Goal: Task Accomplishment & Management: Manage account settings

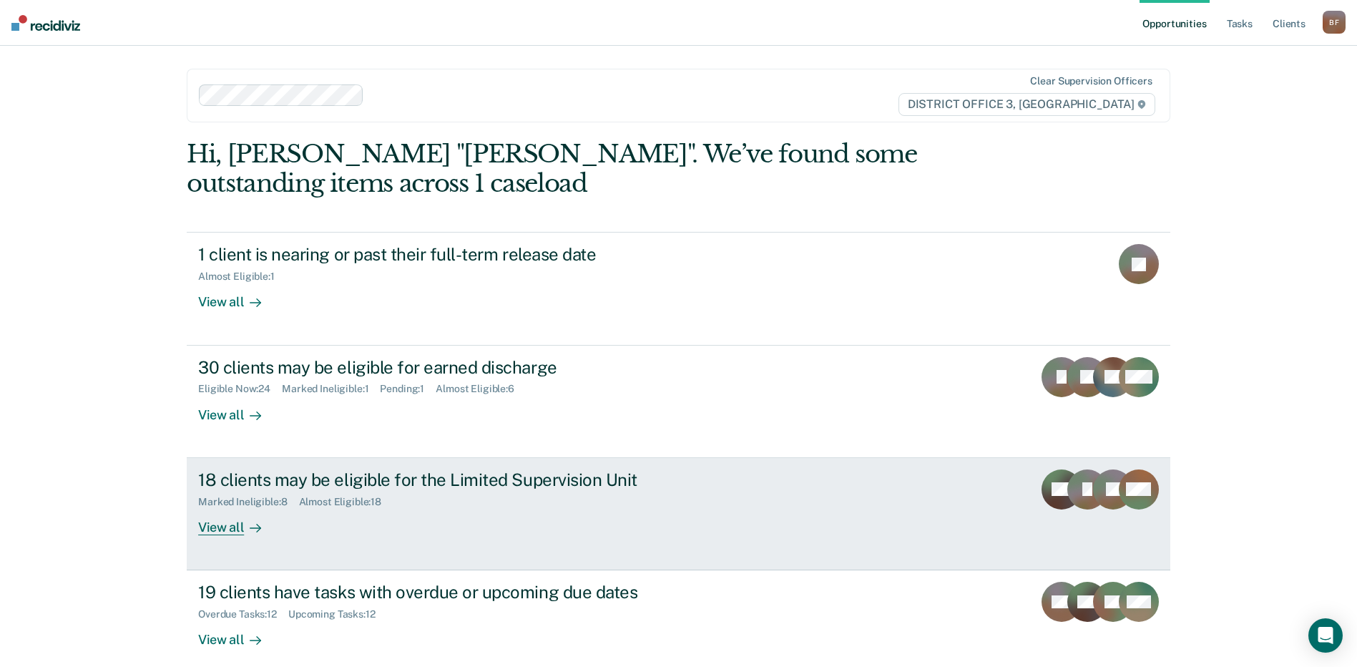
click at [278, 498] on div "Marked Ineligible : 8" at bounding box center [248, 502] width 100 height 12
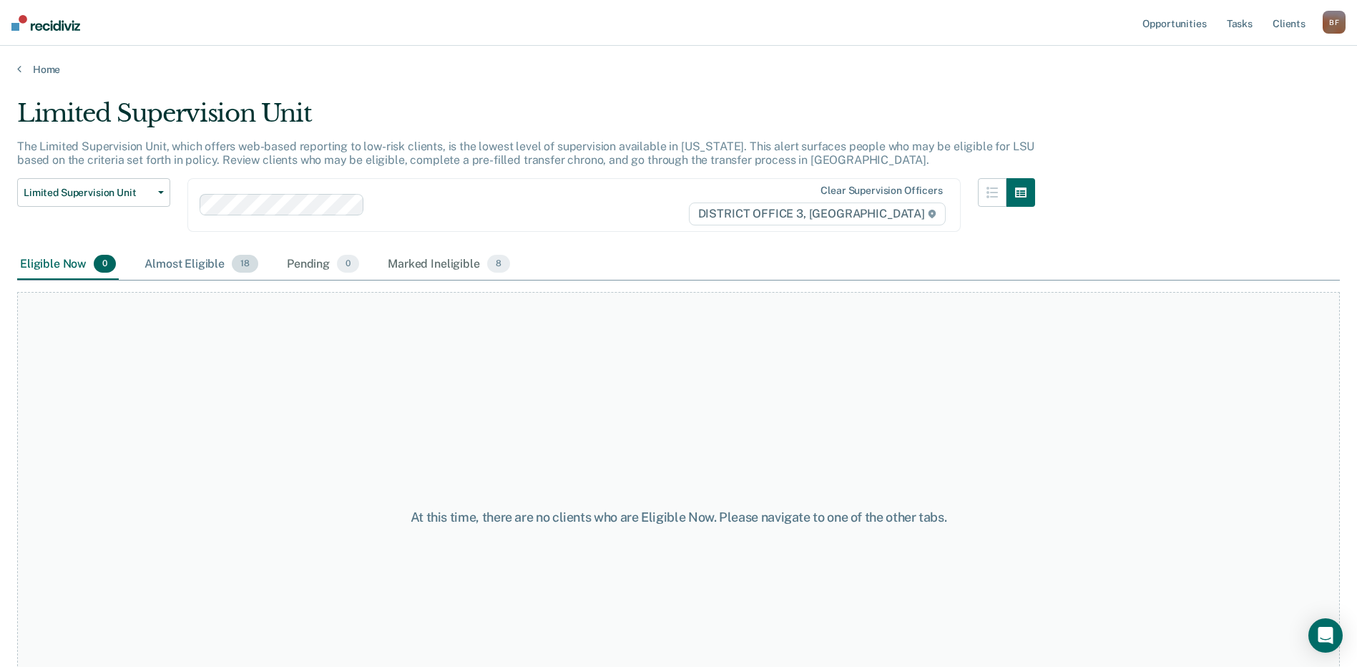
click at [212, 266] on div "Almost Eligible 18" at bounding box center [201, 264] width 119 height 31
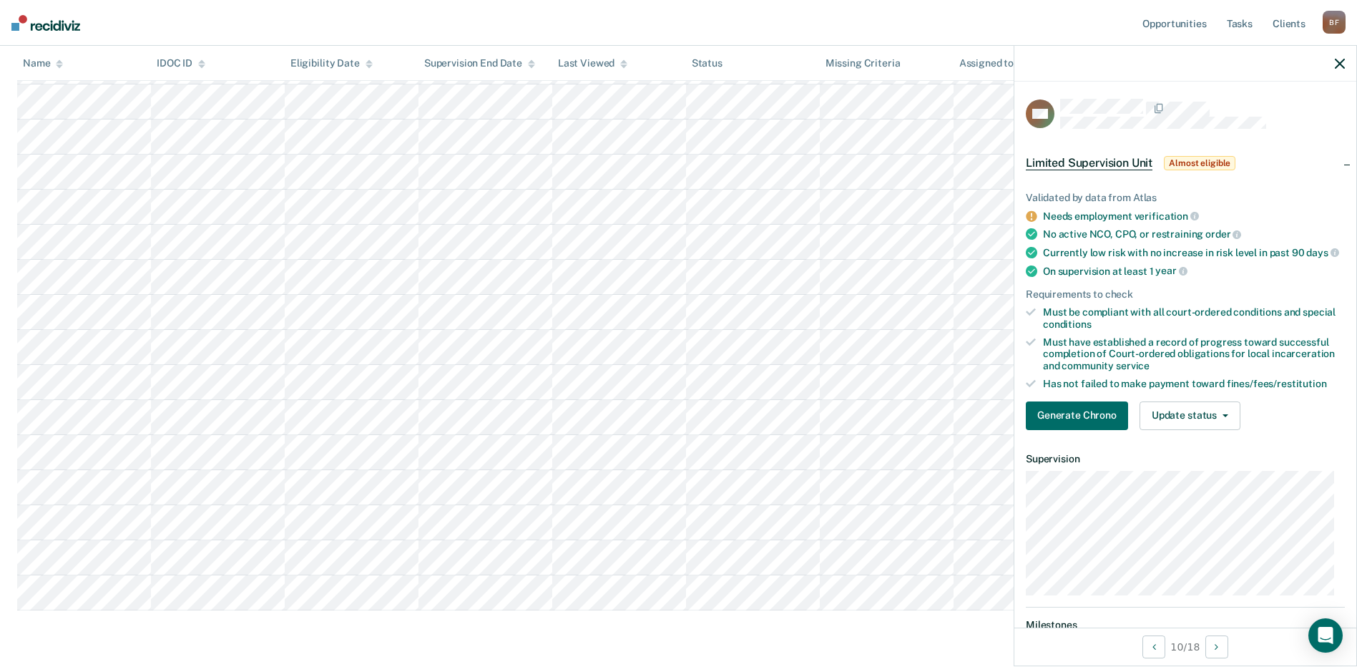
scroll to position [358, 0]
click at [1221, 420] on button "Update status" at bounding box center [1190, 415] width 101 height 29
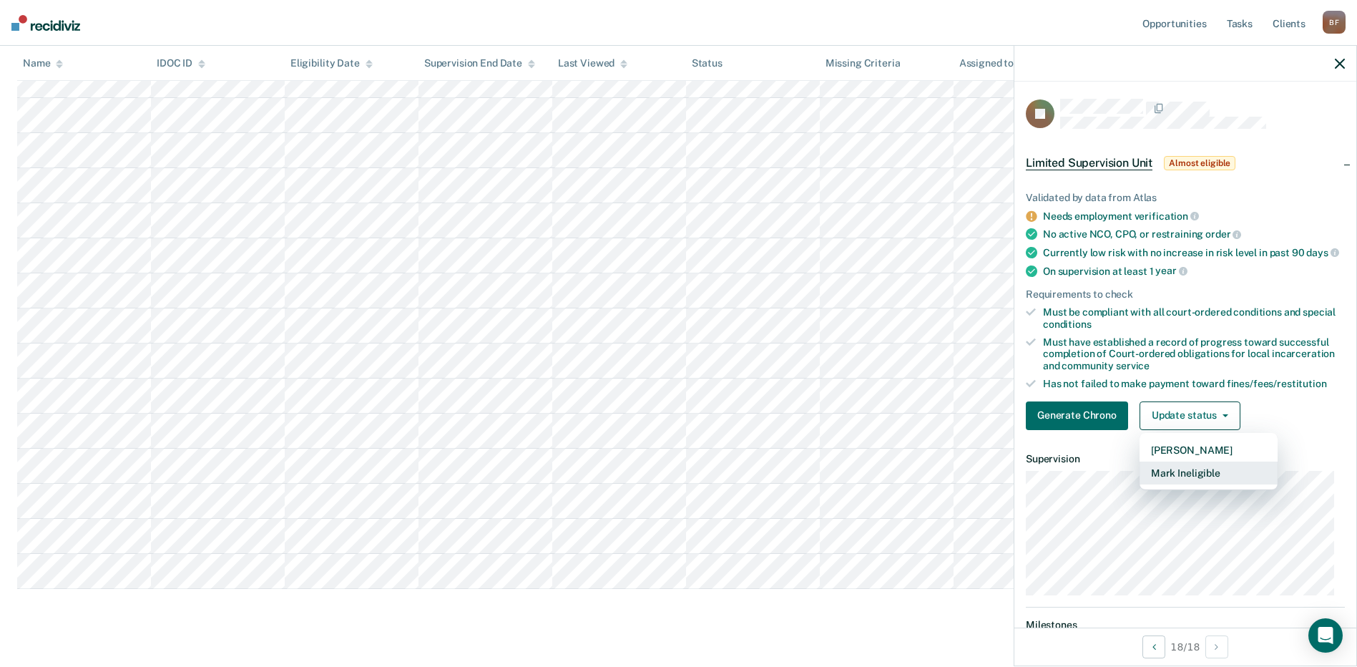
click at [1188, 483] on button "Mark Ineligible" at bounding box center [1209, 472] width 138 height 23
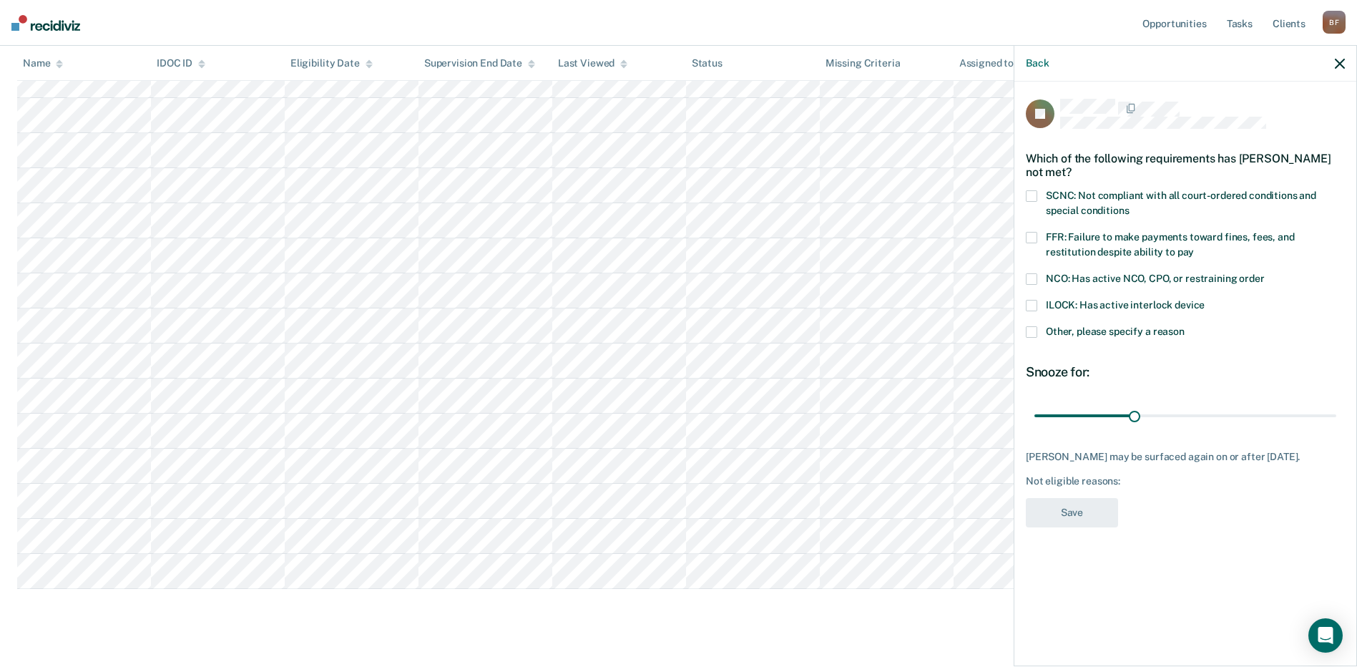
click at [1032, 232] on span at bounding box center [1031, 237] width 11 height 11
click at [1194, 247] on input "FFR: Failure to make payments toward fines, fees, and restitution despite abili…" at bounding box center [1194, 247] width 0 height 0
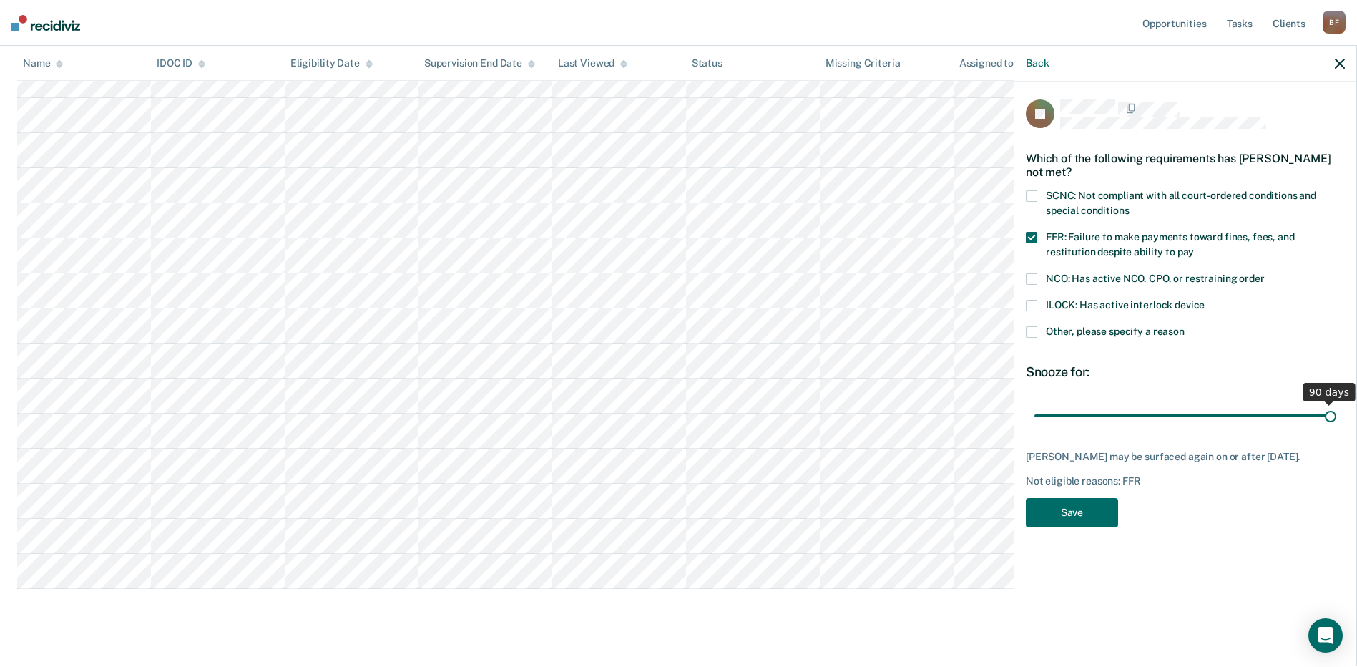
drag, startPoint x: 1136, startPoint y: 402, endPoint x: 1359, endPoint y: 401, distance: 223.2
type input "90"
click at [1337, 403] on input "range" at bounding box center [1186, 415] width 302 height 25
click at [1084, 501] on button "Save" at bounding box center [1072, 512] width 92 height 29
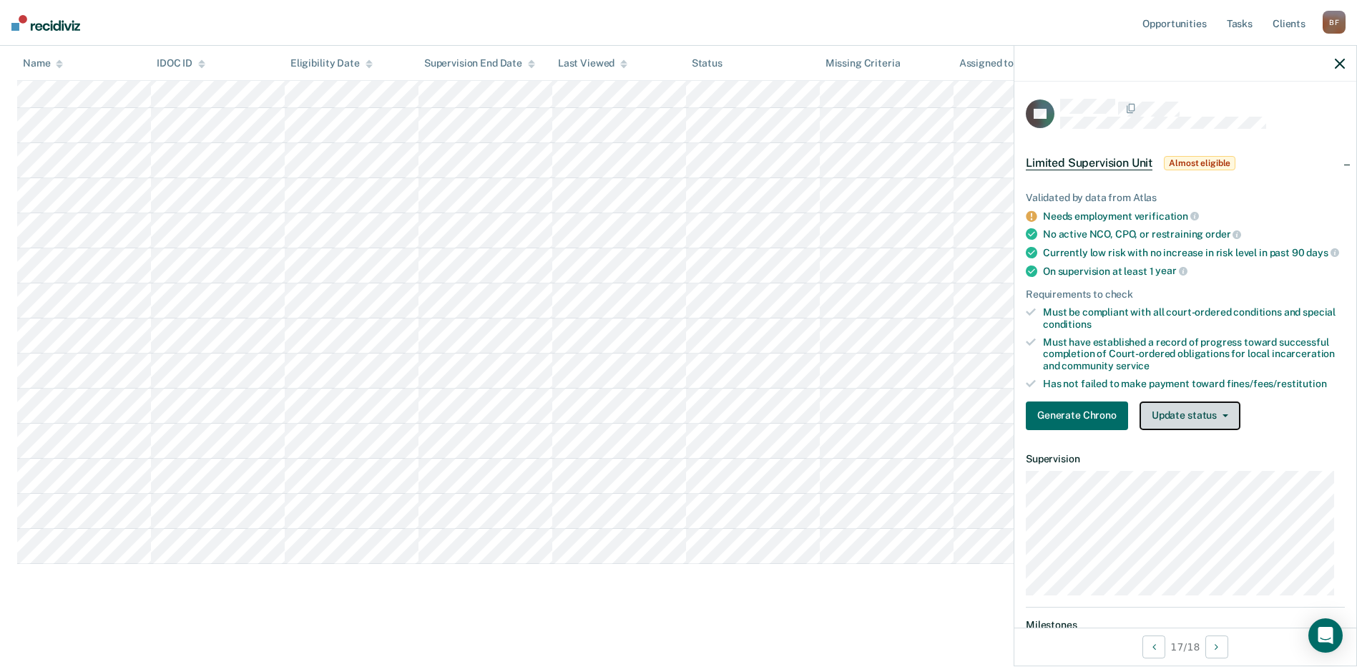
click at [1226, 426] on button "Update status" at bounding box center [1190, 415] width 101 height 29
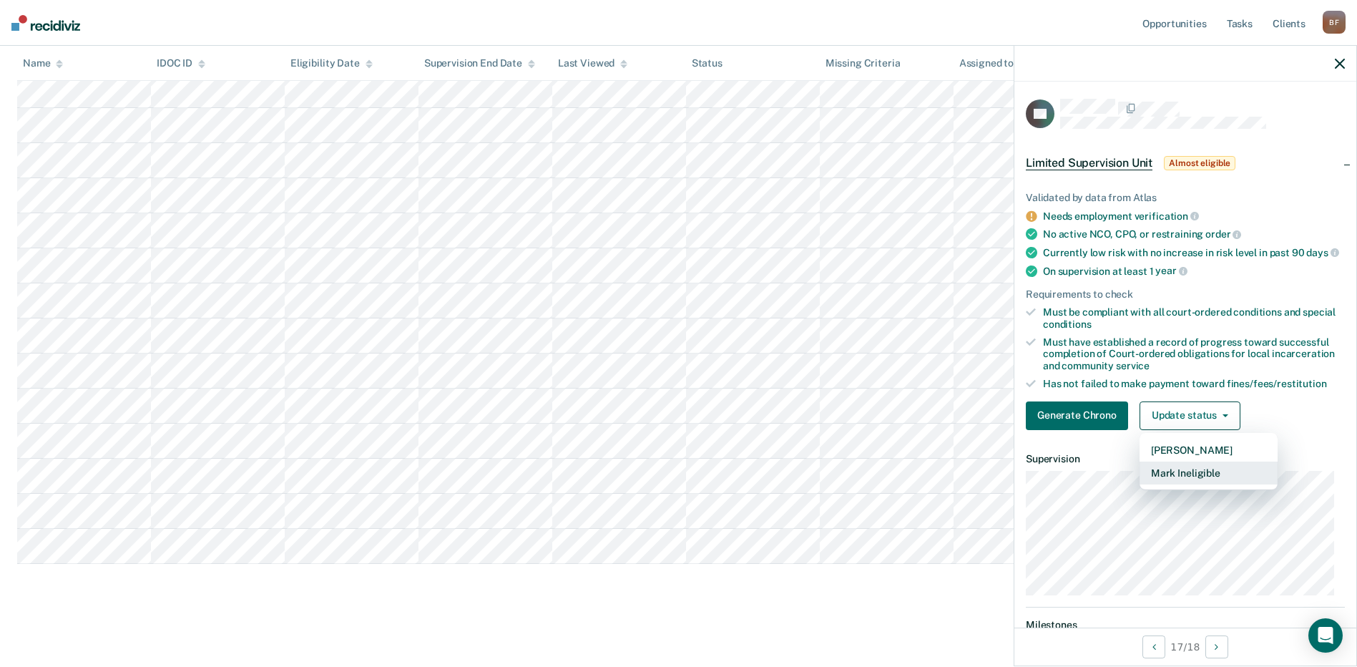
click at [1208, 484] on button "Mark Ineligible" at bounding box center [1209, 472] width 138 height 23
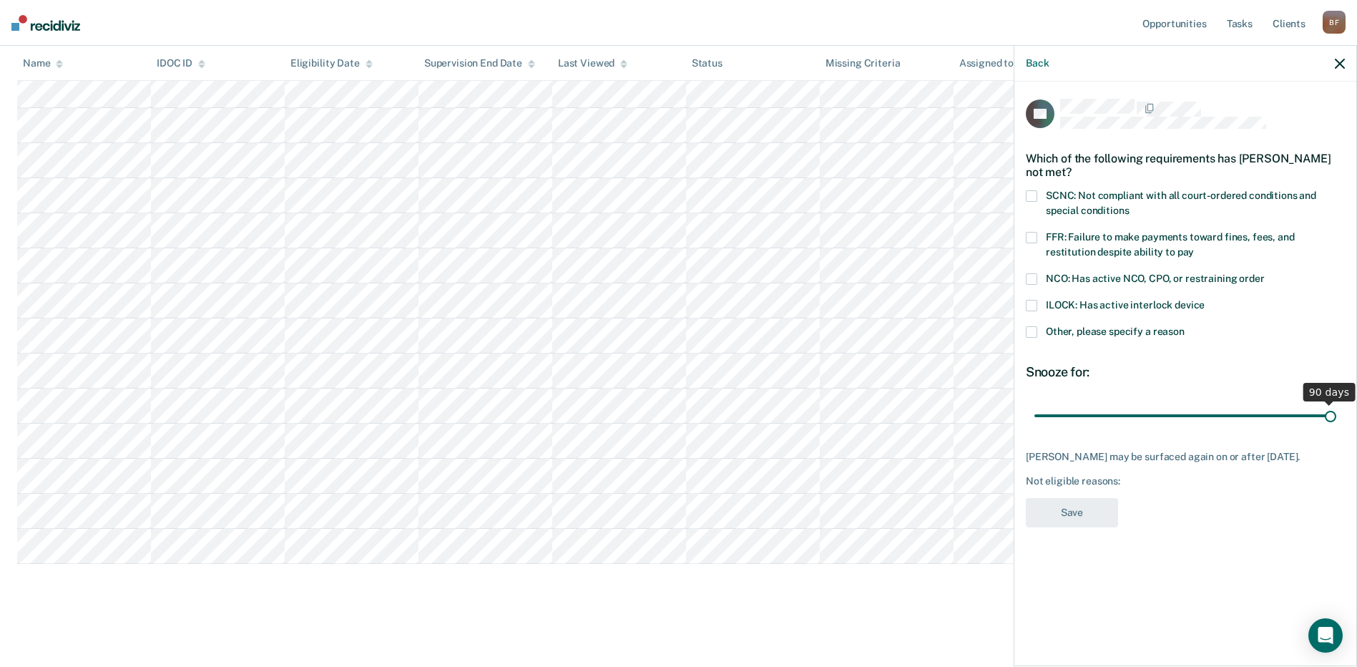
drag, startPoint x: 1132, startPoint y: 411, endPoint x: 1233, endPoint y: 341, distance: 123.4
type input "90"
click at [1337, 406] on input "range" at bounding box center [1186, 415] width 302 height 25
click at [1030, 234] on span at bounding box center [1031, 237] width 11 height 11
click at [1194, 247] on input "FFR: Failure to make payments toward fines, fees, and restitution despite abili…" at bounding box center [1194, 247] width 0 height 0
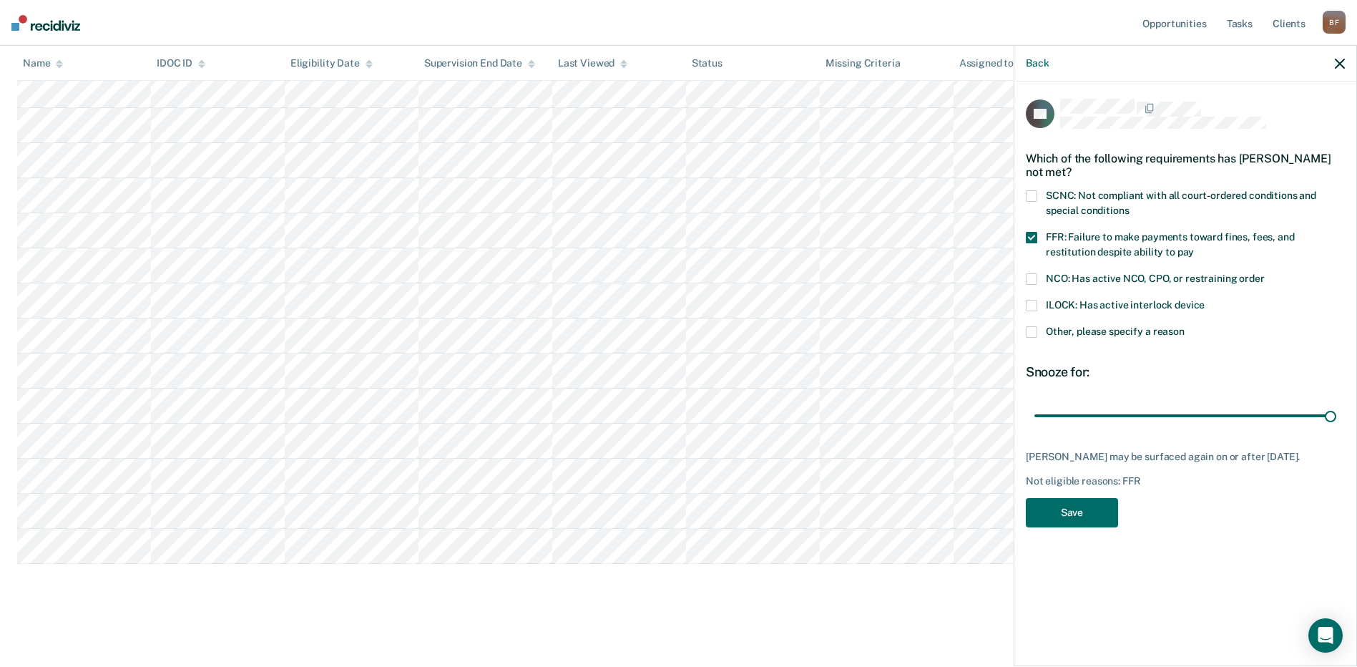
click at [1065, 526] on div "RF Which of the following requirements has [PERSON_NAME] not met? SCNC: Not com…" at bounding box center [1185, 317] width 319 height 437
drag, startPoint x: 1065, startPoint y: 526, endPoint x: 1040, endPoint y: 512, distance: 28.5
click at [1040, 512] on button "Save" at bounding box center [1072, 512] width 92 height 29
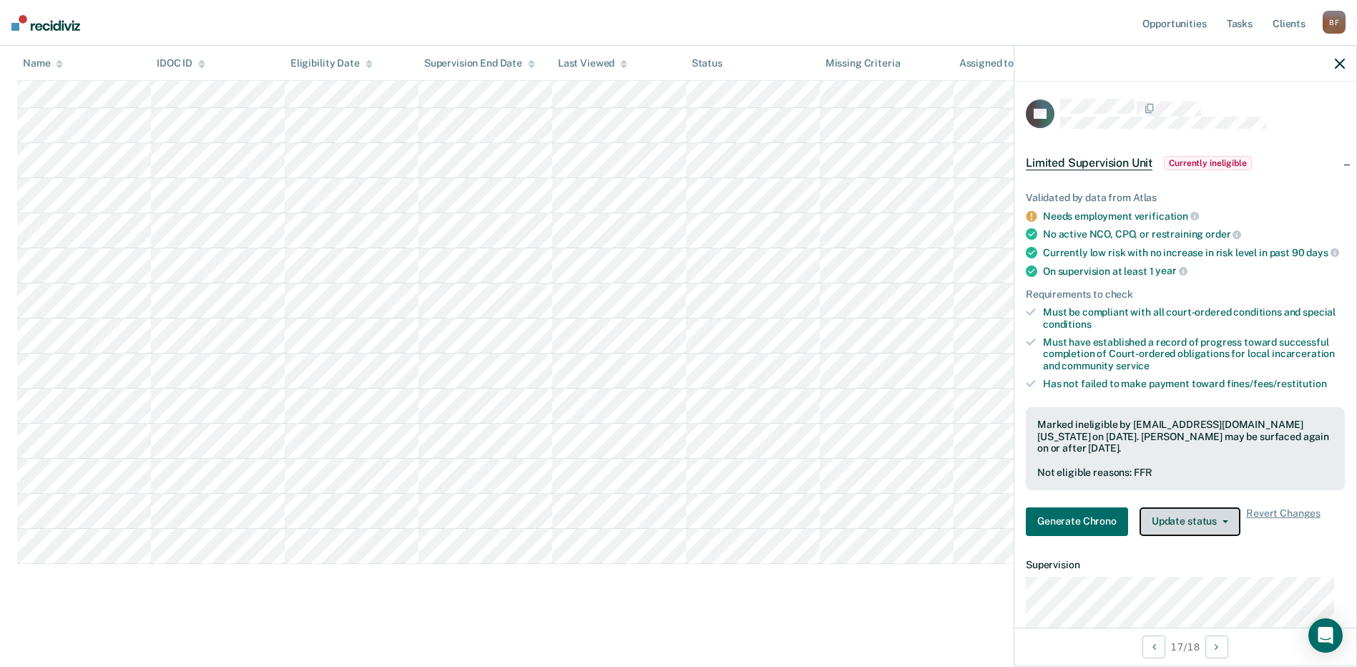
click at [1223, 523] on icon "button" at bounding box center [1226, 521] width 6 height 3
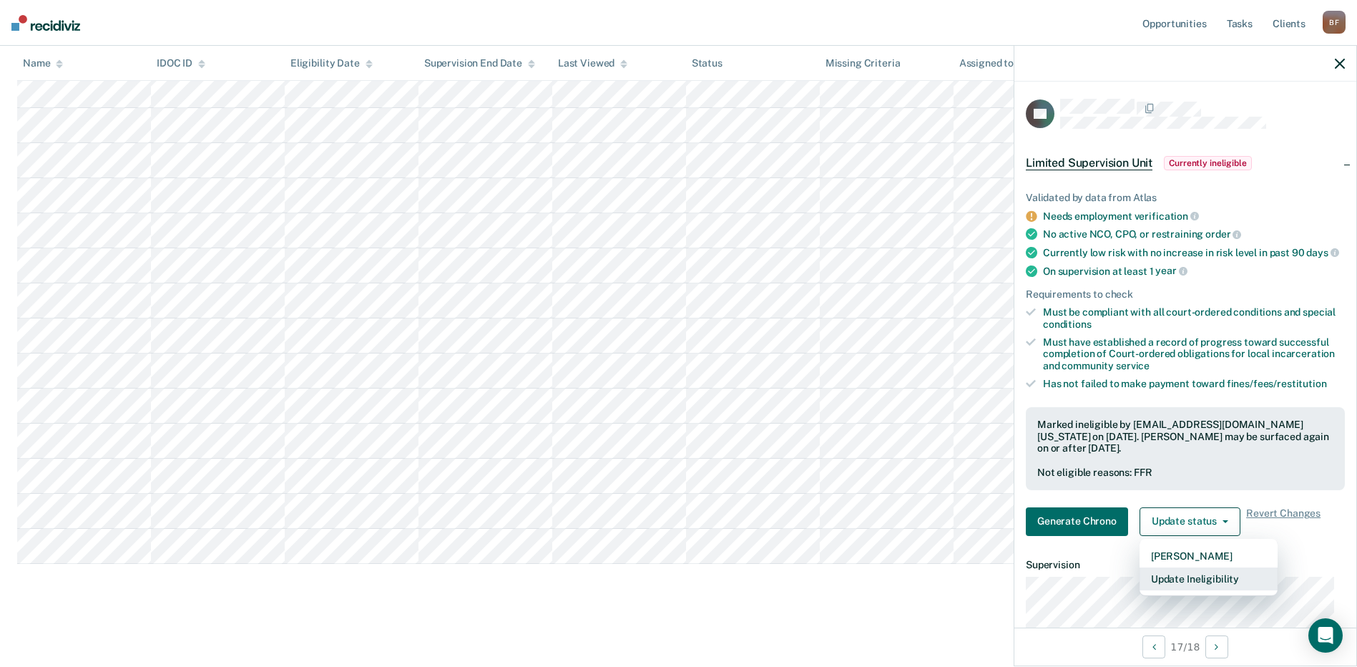
click at [1208, 590] on button "Update Ineligibility" at bounding box center [1209, 578] width 138 height 23
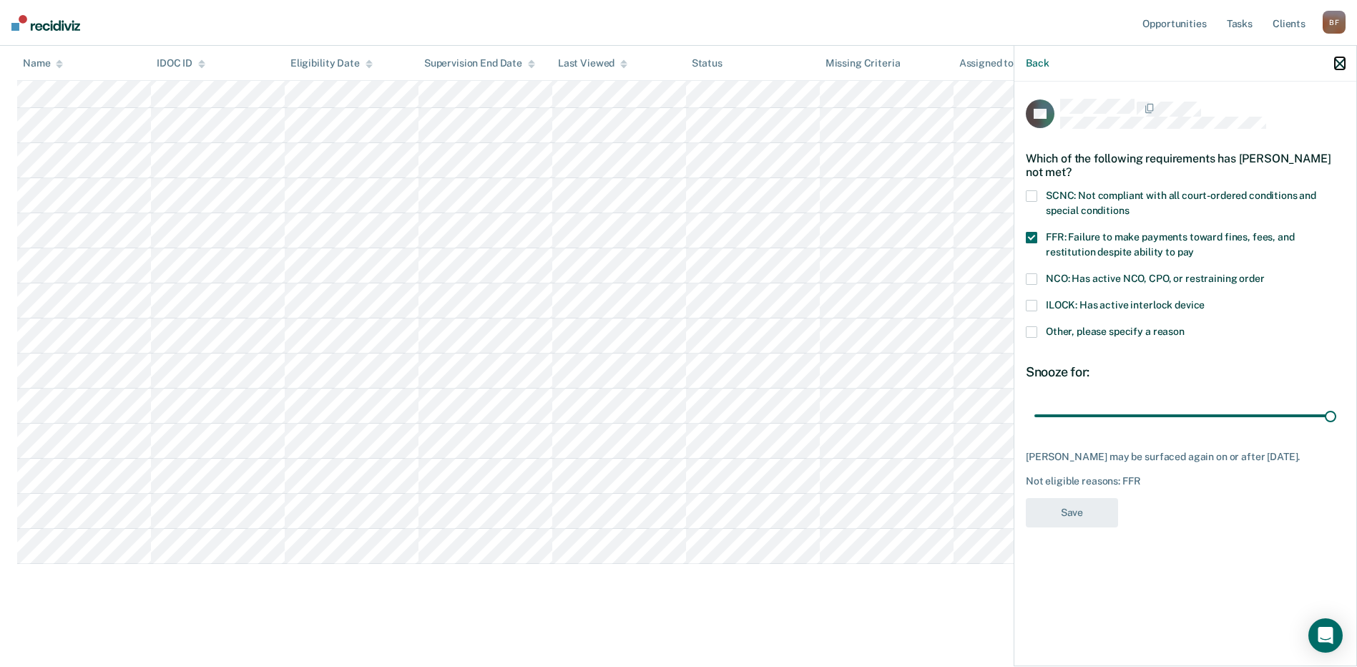
click at [1338, 61] on icon "button" at bounding box center [1340, 64] width 10 height 10
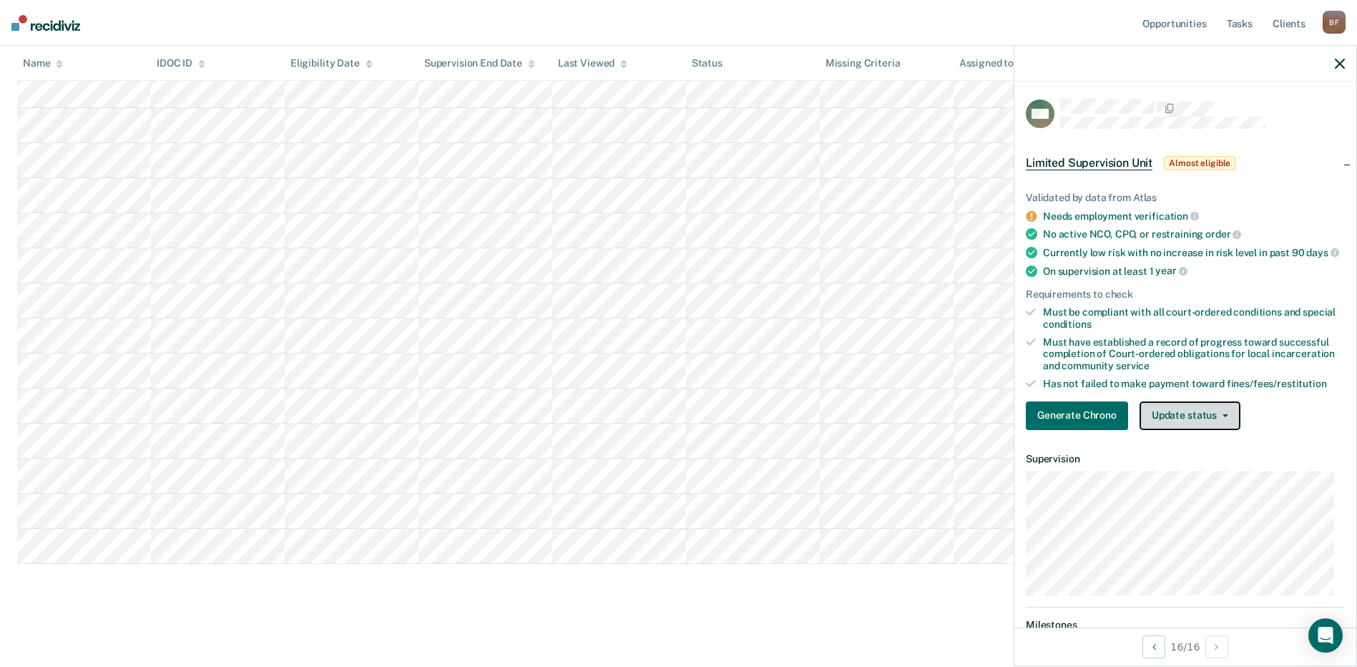
click at [1221, 428] on button "Update status" at bounding box center [1190, 415] width 101 height 29
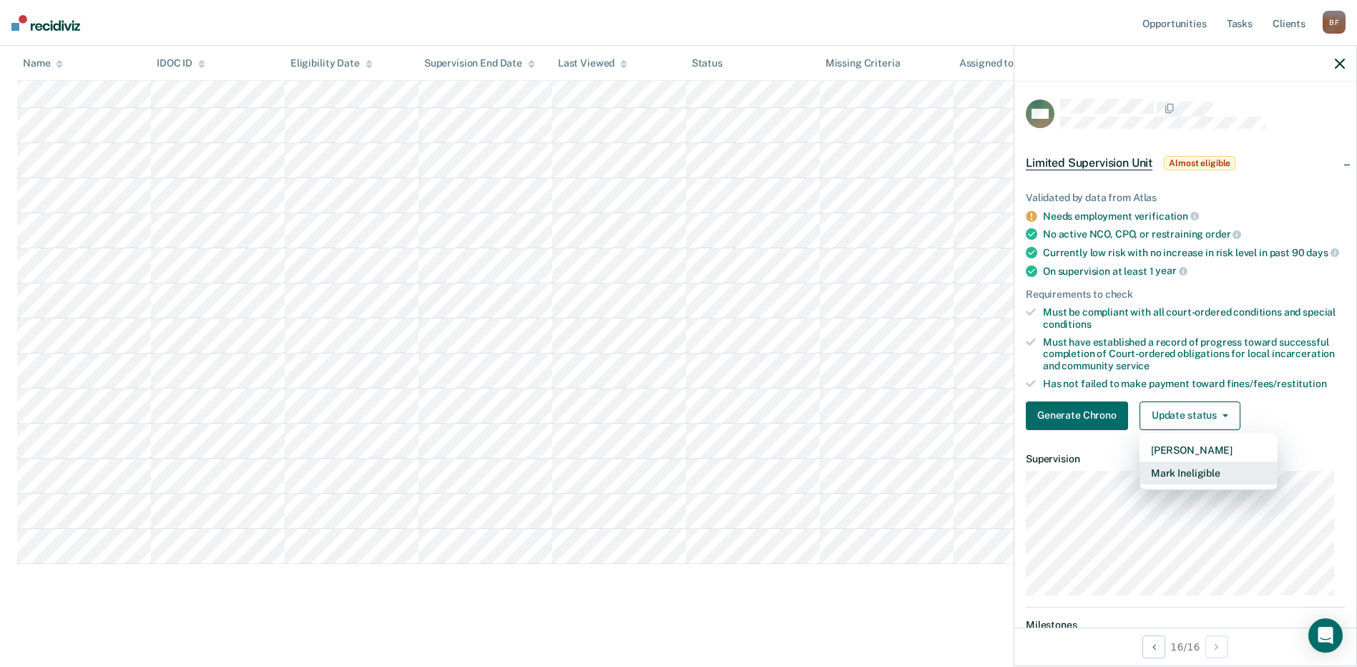
click at [1208, 482] on button "Mark Ineligible" at bounding box center [1209, 472] width 138 height 23
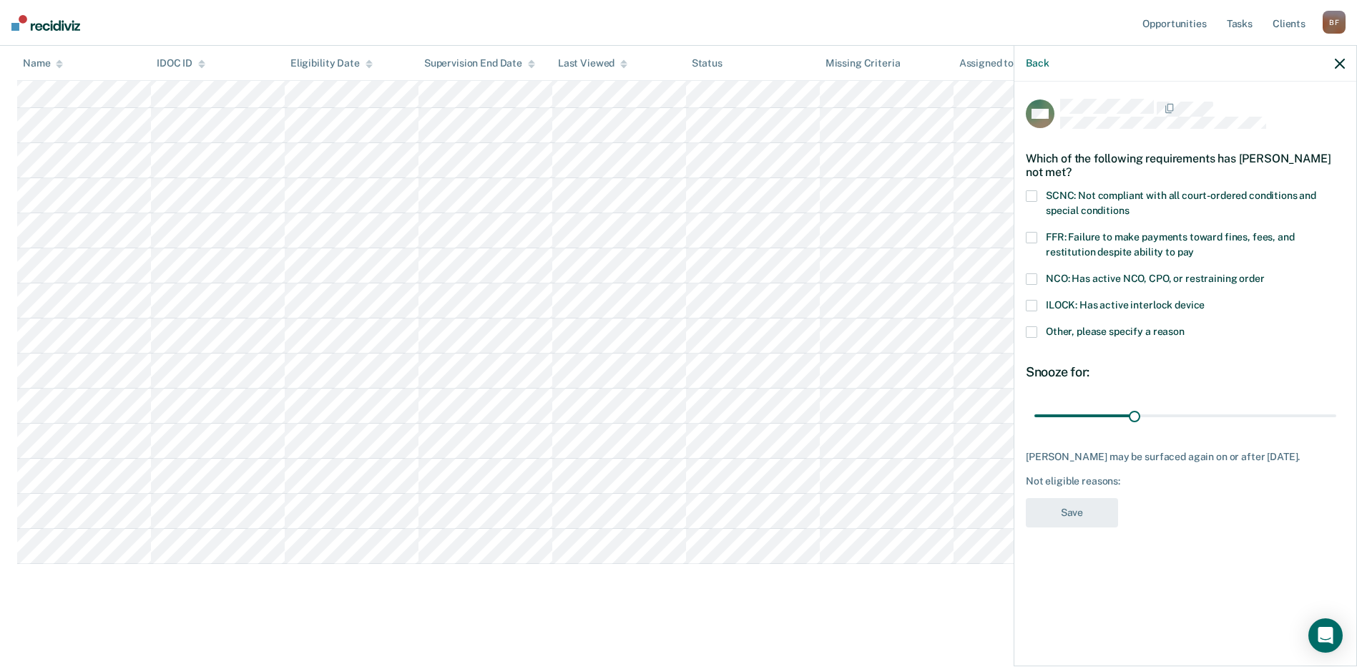
click at [1031, 235] on span at bounding box center [1031, 237] width 11 height 11
click at [1194, 247] on input "FFR: Failure to make payments toward fines, fees, and restitution despite abili…" at bounding box center [1194, 247] width 0 height 0
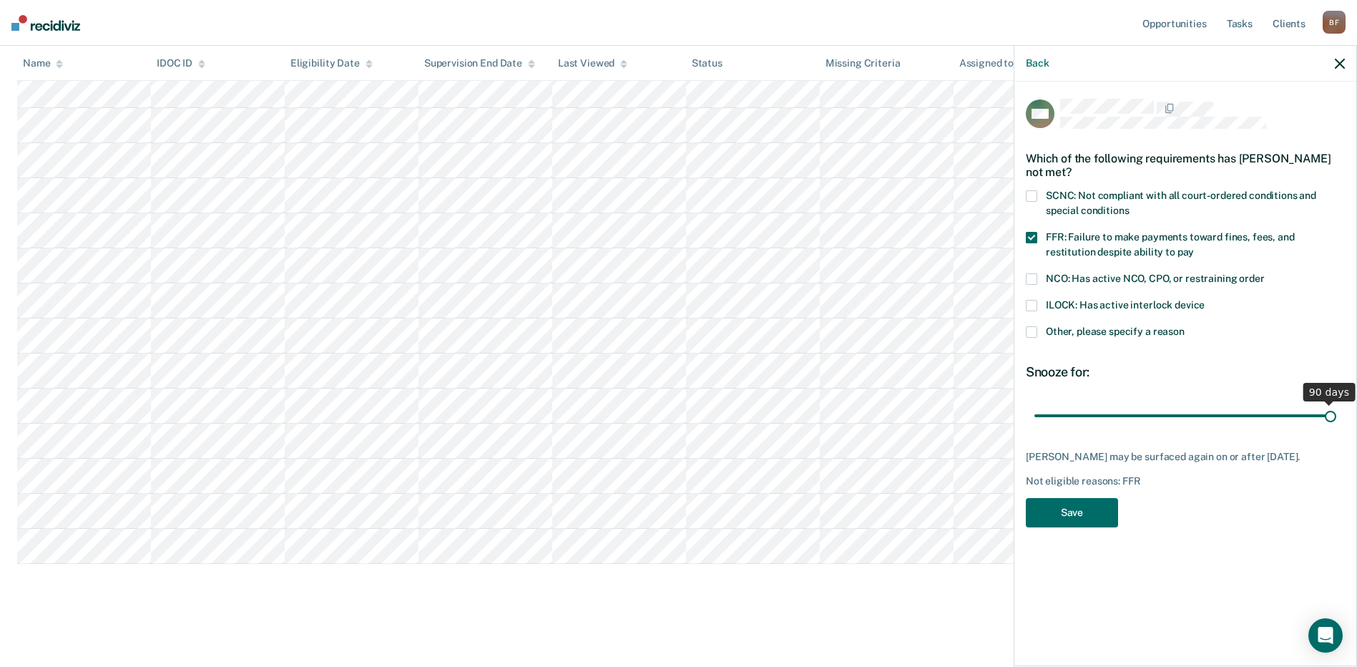
drag, startPoint x: 1137, startPoint y: 413, endPoint x: 1358, endPoint y: 407, distance: 221.2
type input "90"
click at [1337, 407] on input "range" at bounding box center [1186, 415] width 302 height 25
click at [1077, 526] on button "Save" at bounding box center [1072, 512] width 92 height 29
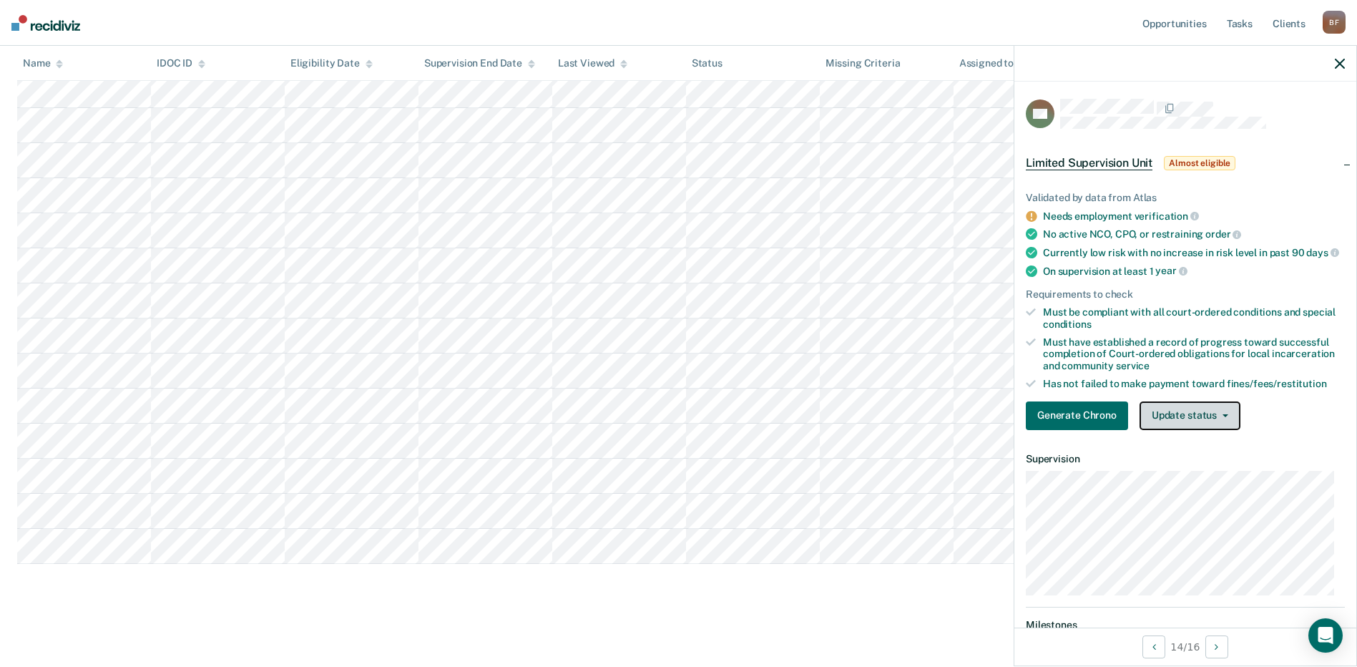
click at [1231, 421] on button "Update status" at bounding box center [1190, 415] width 101 height 29
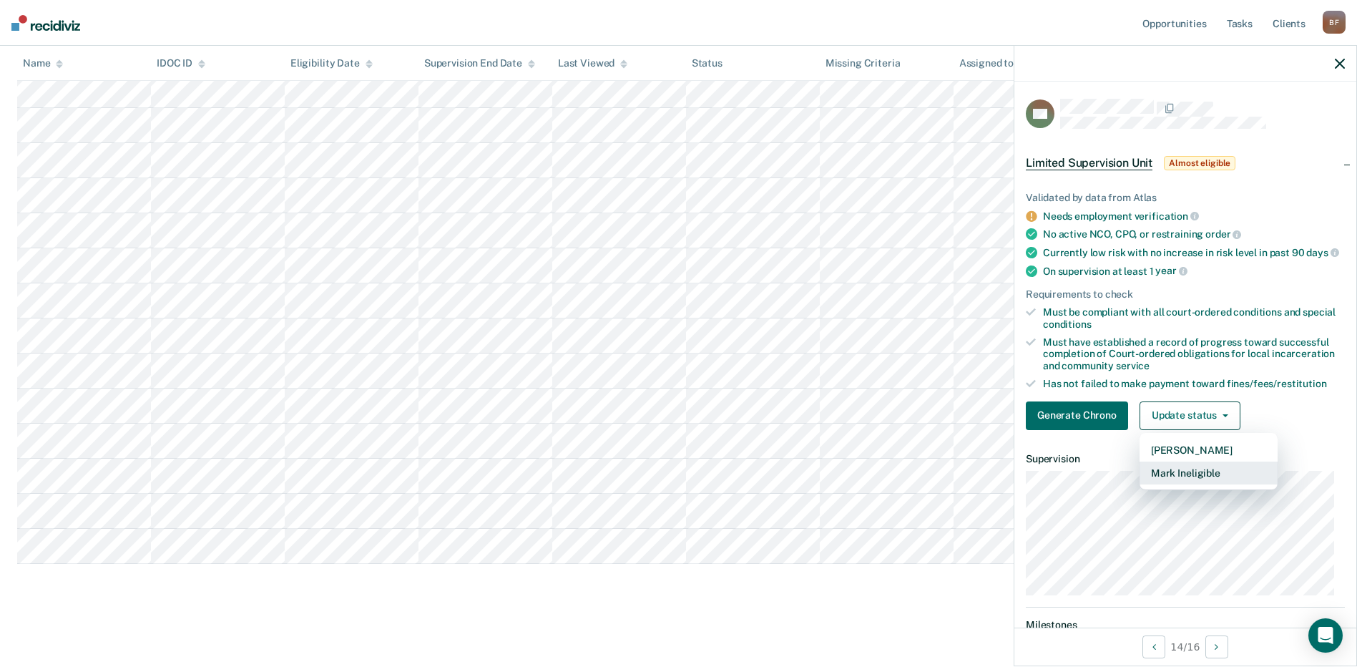
click at [1200, 484] on button "Mark Ineligible" at bounding box center [1209, 472] width 138 height 23
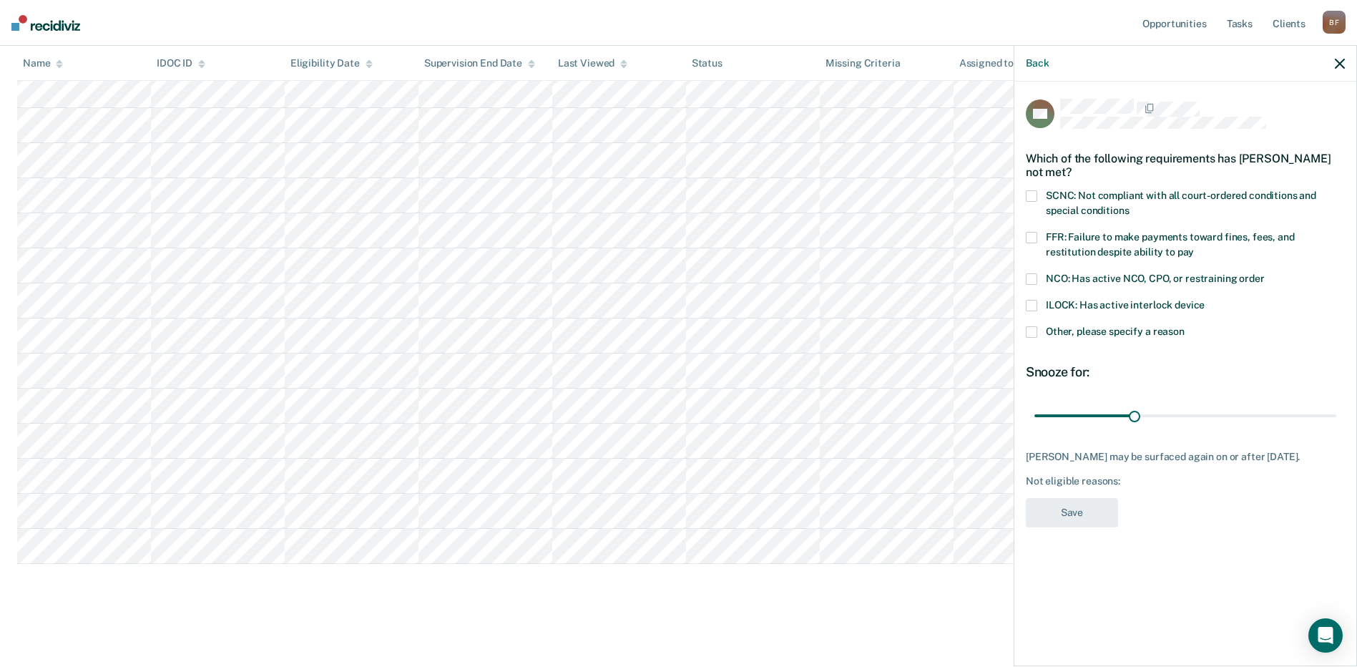
click at [1033, 328] on span at bounding box center [1031, 331] width 11 height 11
click at [1185, 326] on input "Other, please specify a reason" at bounding box center [1185, 326] width 0 height 0
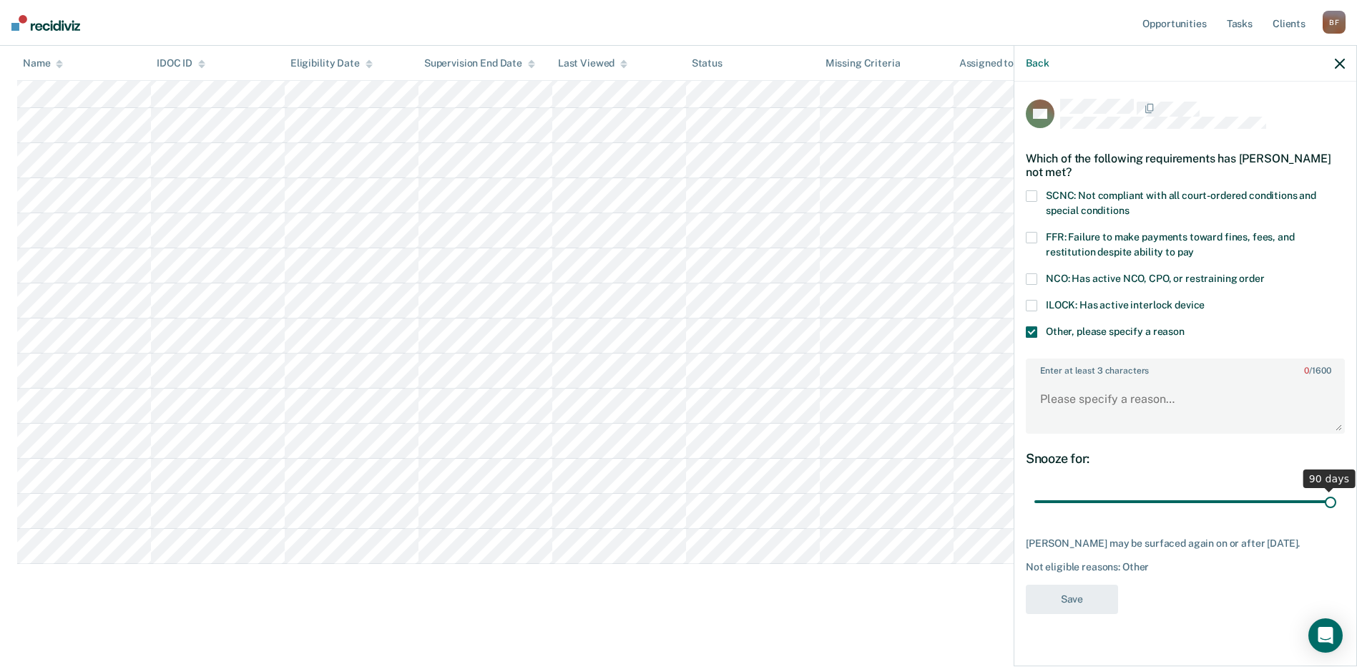
drag, startPoint x: 1134, startPoint y: 502, endPoint x: 1298, endPoint y: 447, distance: 172.6
type input "90"
click at [1337, 489] on input "range" at bounding box center [1186, 501] width 302 height 25
click at [1061, 397] on textarea "Enter at least 3 characters 0 / 1600" at bounding box center [1185, 405] width 316 height 53
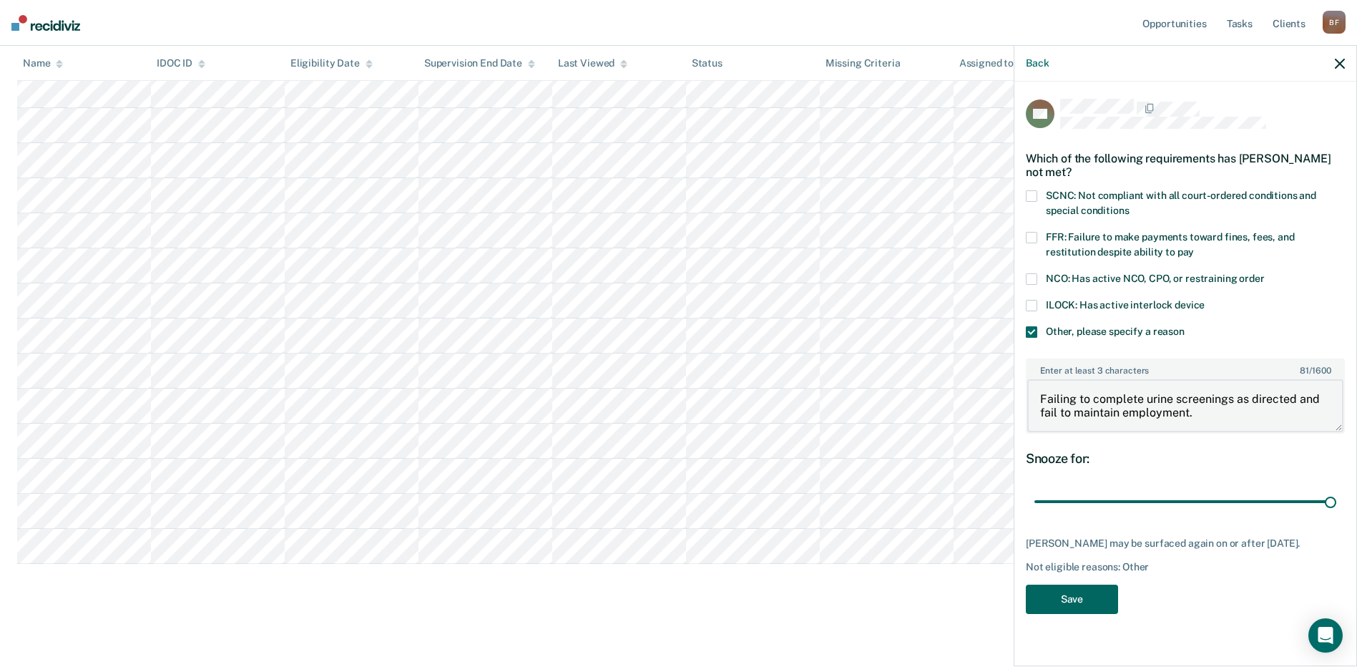
type textarea "Failing to complete urine screenings as directed and fail to maintain employmen…"
click at [1061, 595] on button "Save" at bounding box center [1072, 599] width 92 height 29
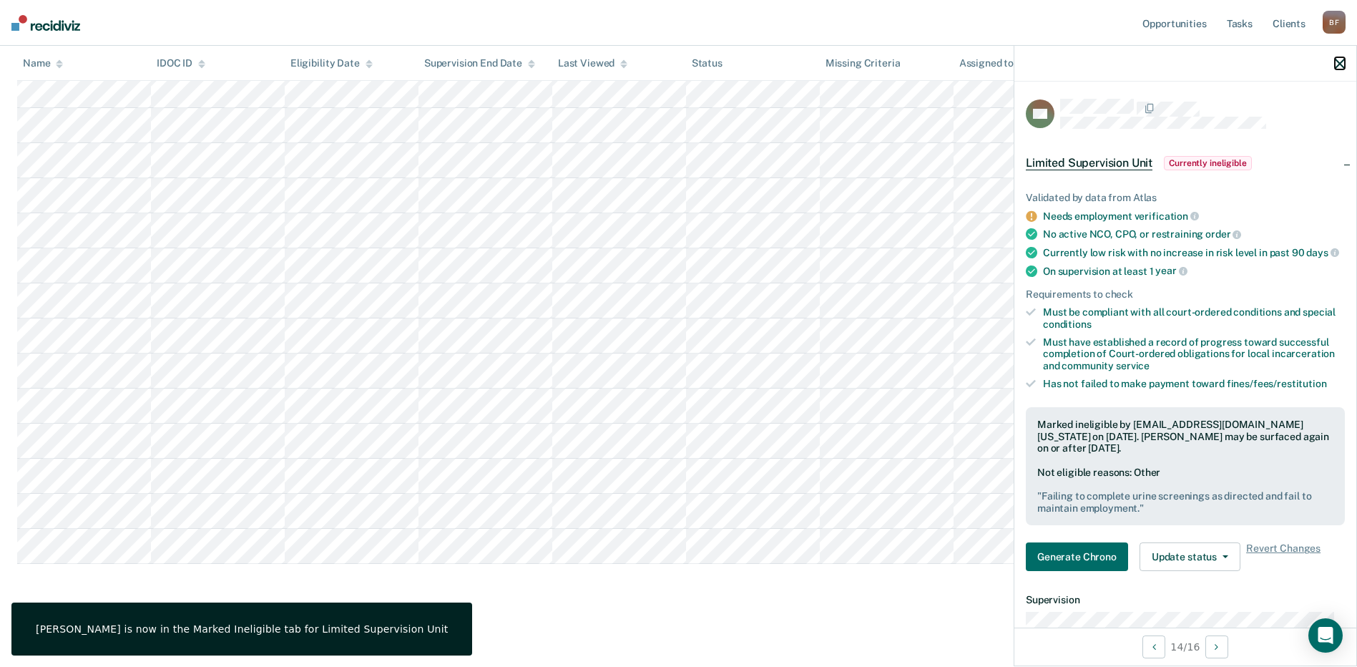
click at [1335, 64] on icon "button" at bounding box center [1340, 64] width 10 height 10
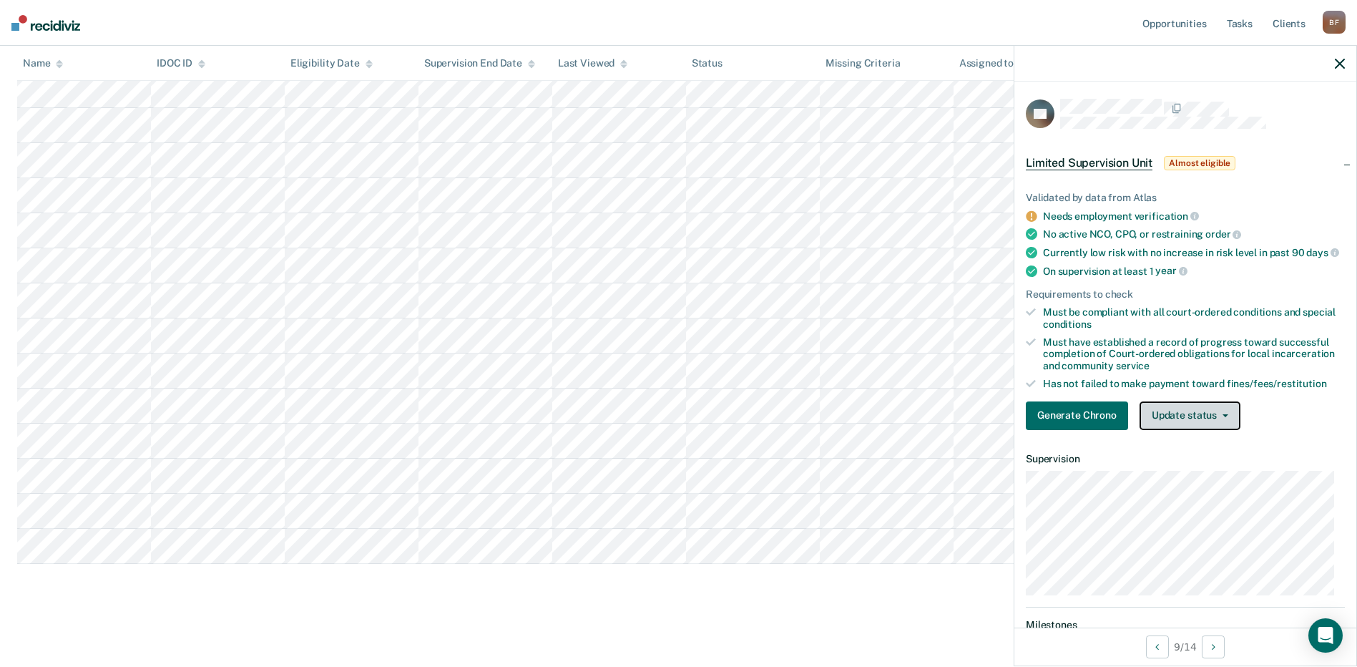
click at [1225, 430] on button "Update status" at bounding box center [1190, 415] width 101 height 29
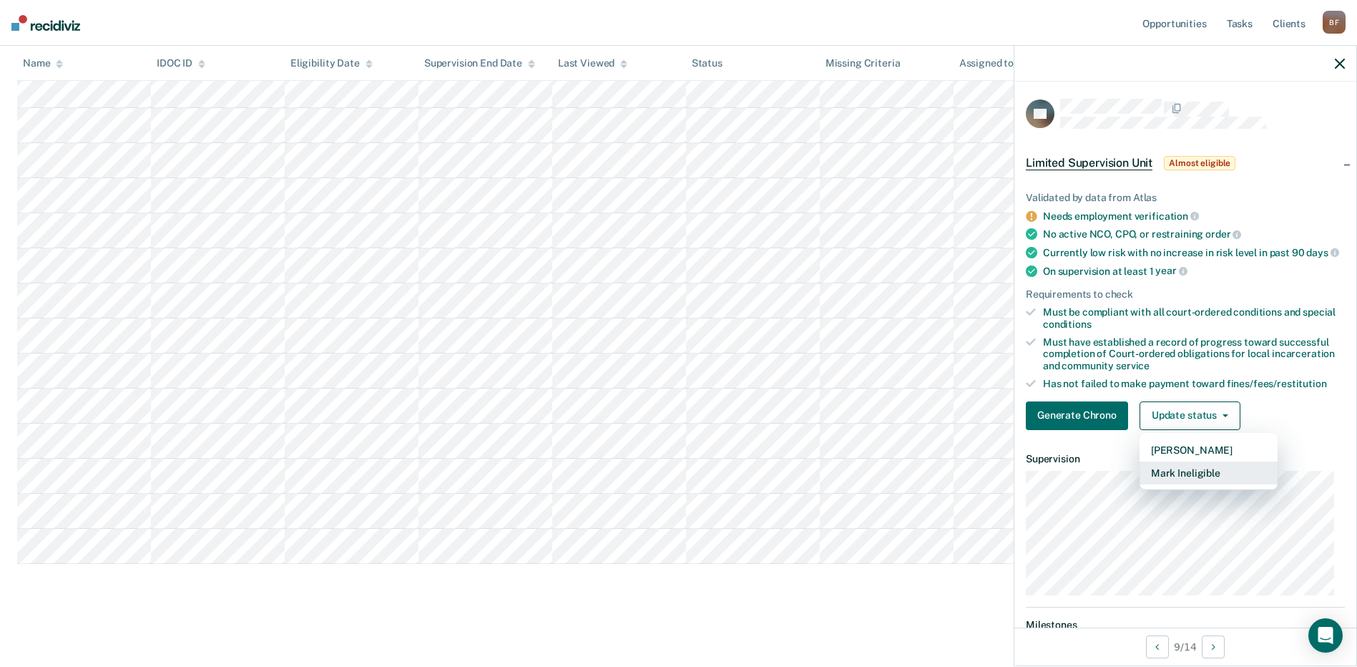
click at [1188, 484] on button "Mark Ineligible" at bounding box center [1209, 472] width 138 height 23
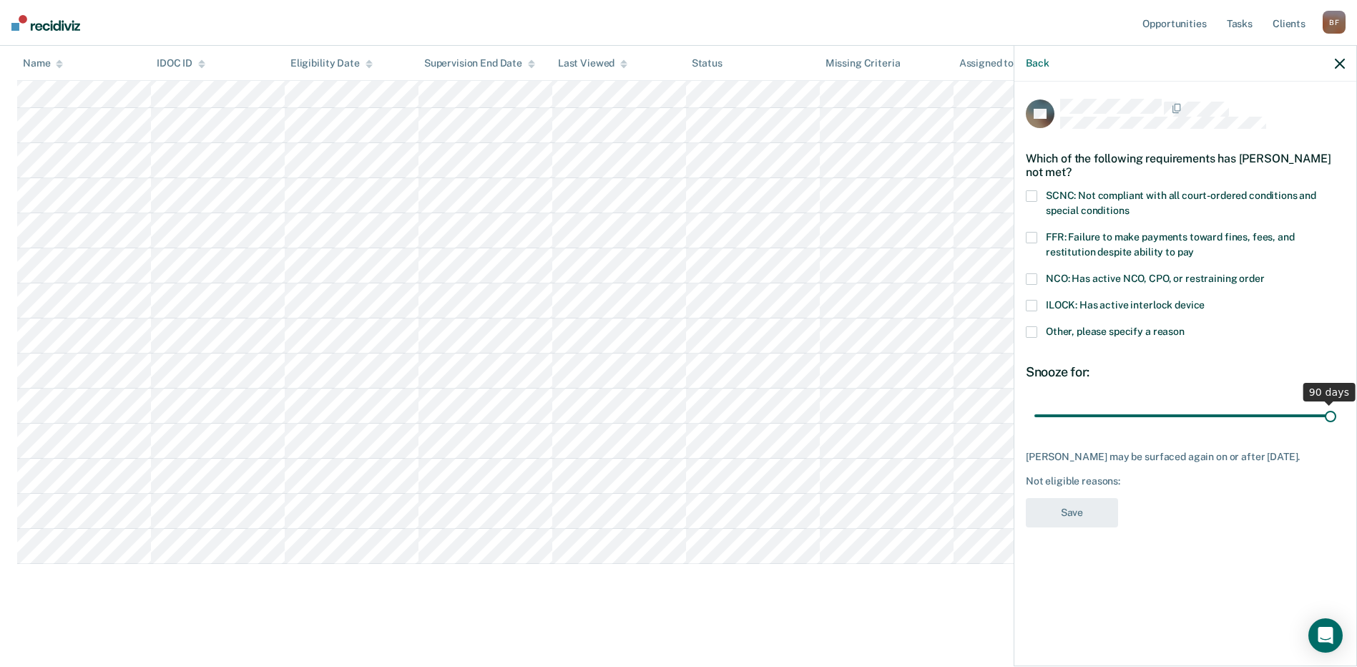
drag, startPoint x: 1135, startPoint y: 411, endPoint x: 1341, endPoint y: 404, distance: 206.2
type input "90"
click at [1337, 411] on input "range" at bounding box center [1186, 415] width 302 height 25
click at [1032, 235] on span at bounding box center [1031, 237] width 11 height 11
click at [1194, 247] on input "FFR: Failure to make payments toward fines, fees, and restitution despite abili…" at bounding box center [1194, 247] width 0 height 0
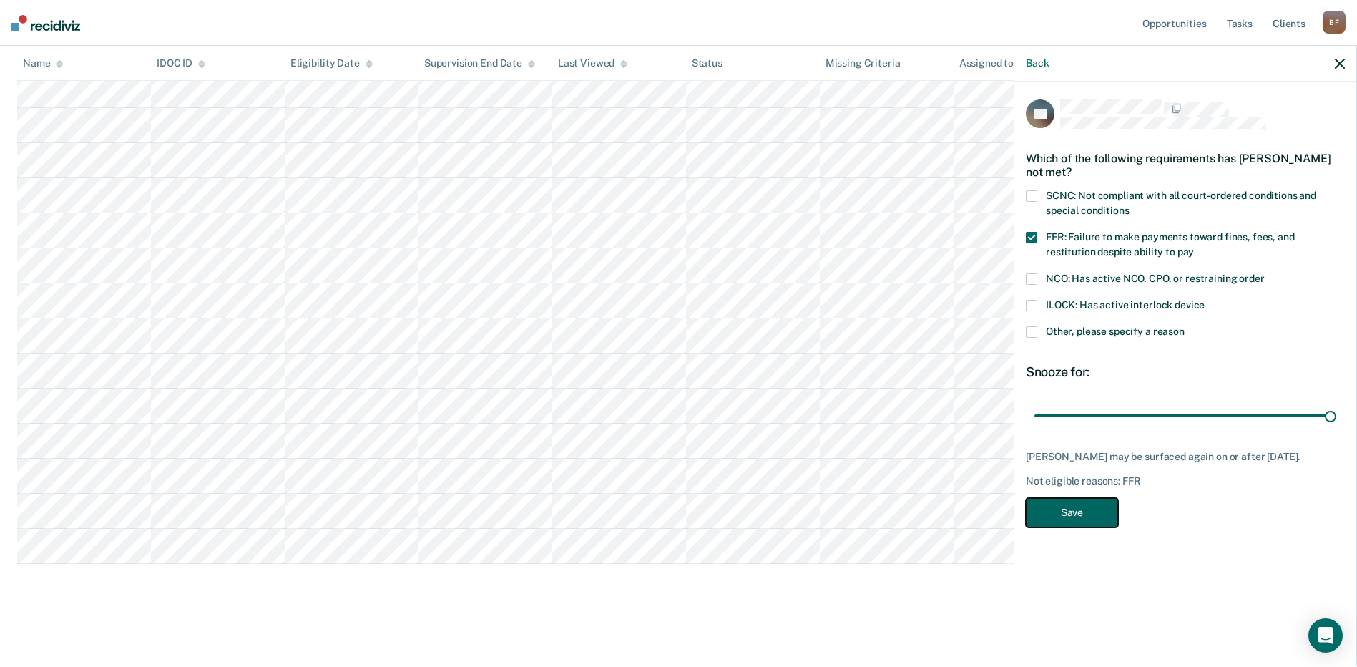
click at [1090, 527] on button "Save" at bounding box center [1072, 512] width 92 height 29
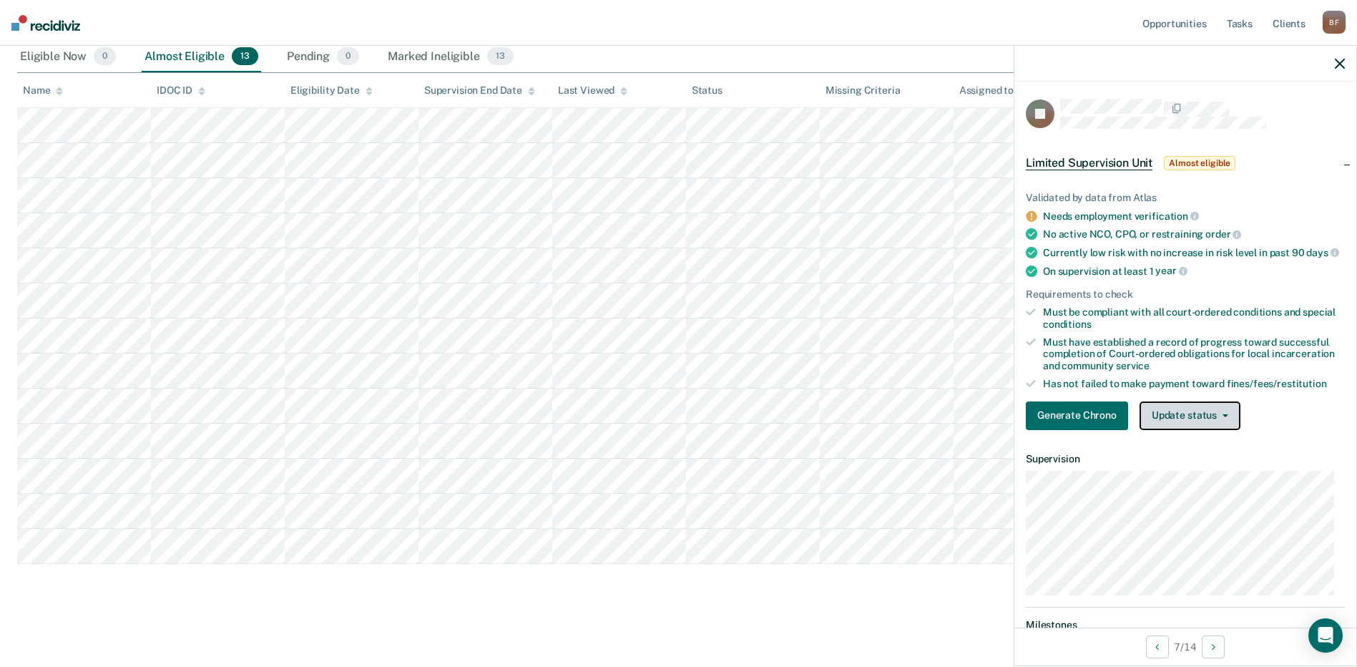
click at [1223, 417] on icon "button" at bounding box center [1226, 415] width 6 height 3
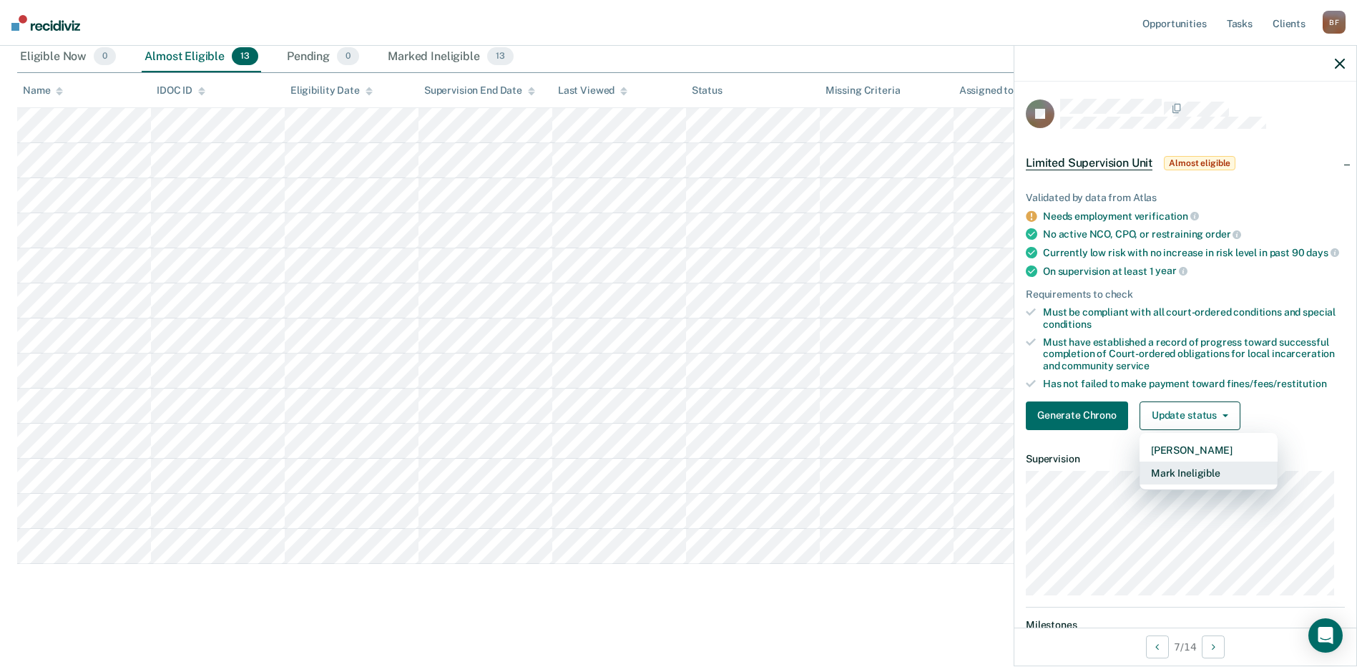
click at [1202, 484] on button "Mark Ineligible" at bounding box center [1209, 472] width 138 height 23
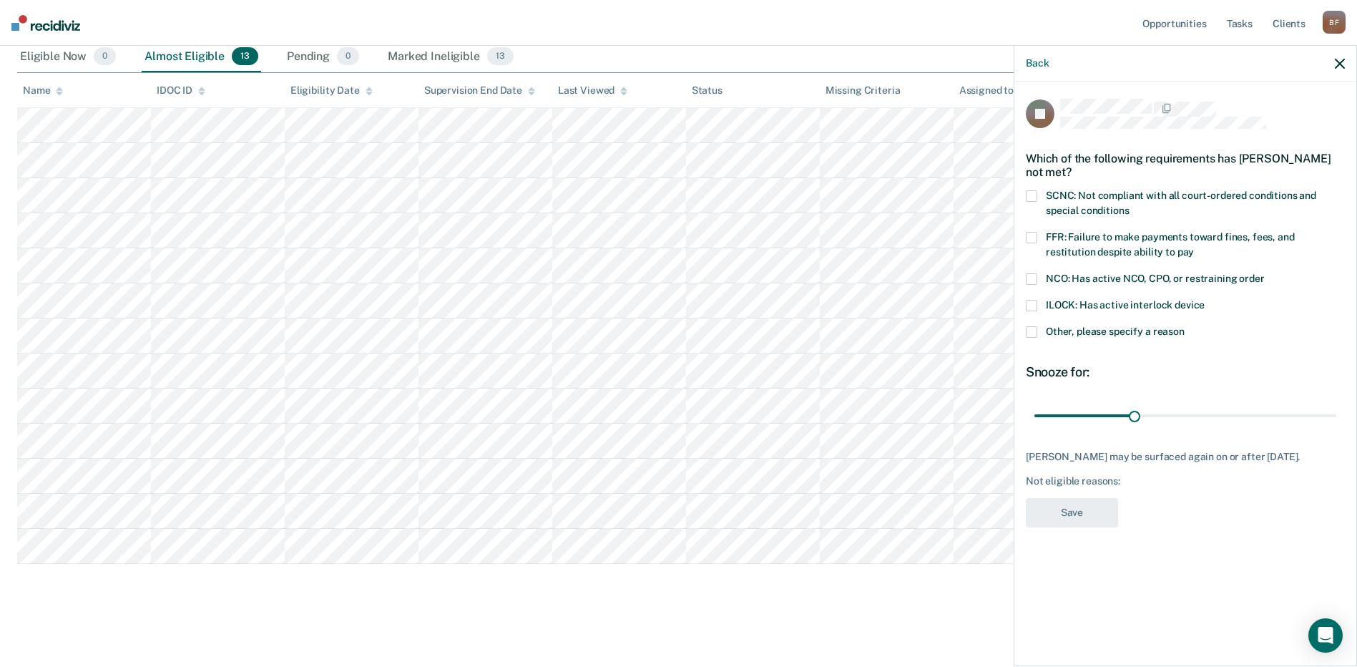
click at [1032, 236] on span at bounding box center [1031, 237] width 11 height 11
click at [1194, 247] on input "FFR: Failure to make payments toward fines, fees, and restitution despite abili…" at bounding box center [1194, 247] width 0 height 0
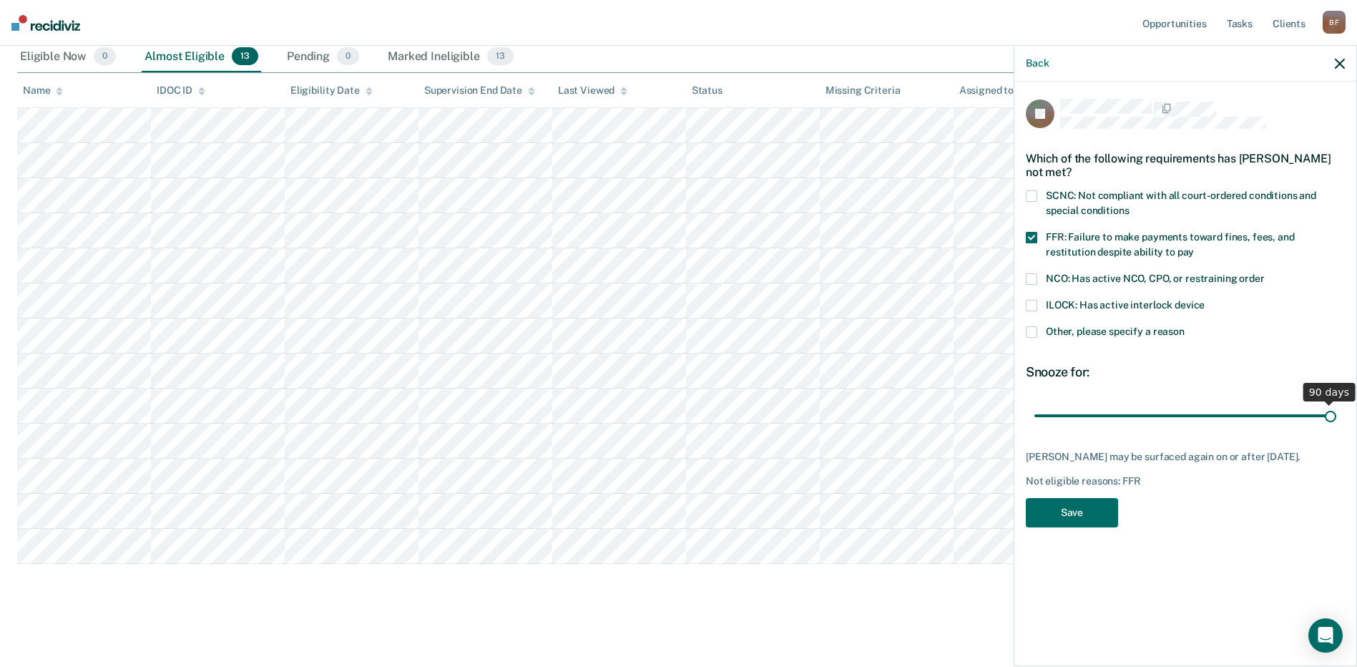
drag, startPoint x: 1135, startPoint y: 414, endPoint x: 1348, endPoint y: 411, distance: 213.2
type input "90"
click at [1337, 411] on input "range" at bounding box center [1186, 415] width 302 height 25
click at [1075, 525] on button "Save" at bounding box center [1072, 512] width 92 height 29
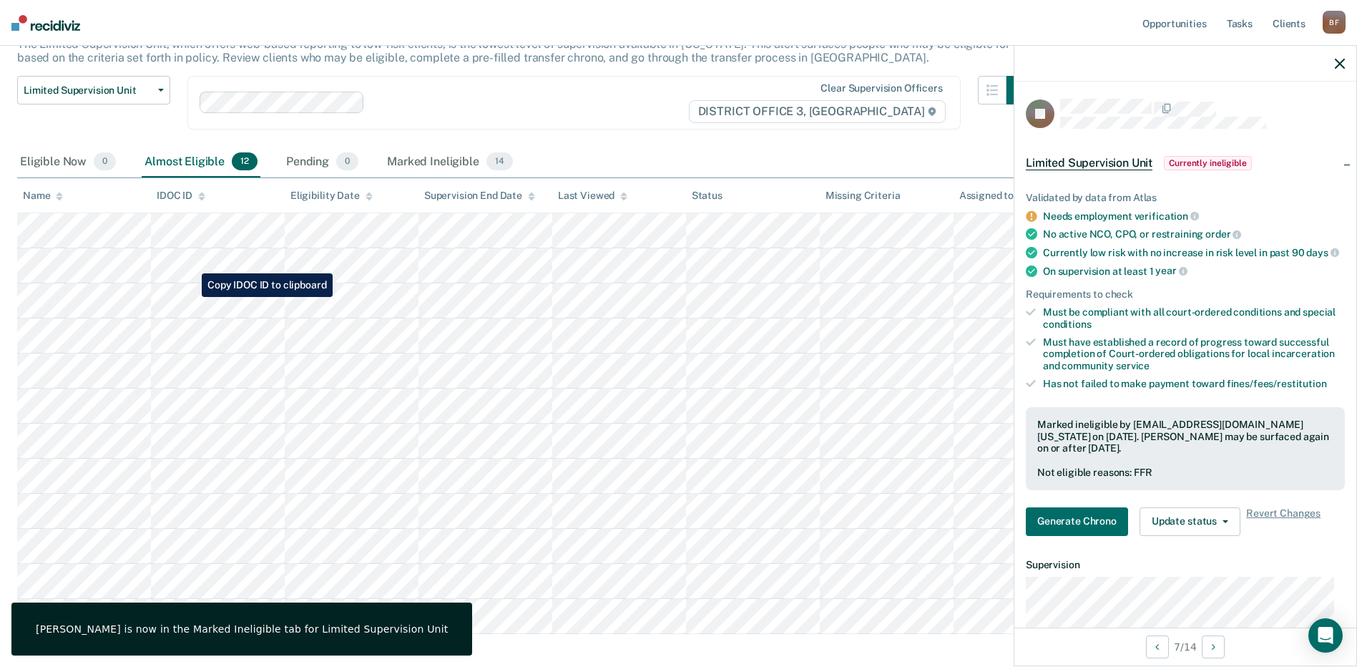
scroll to position [0, 0]
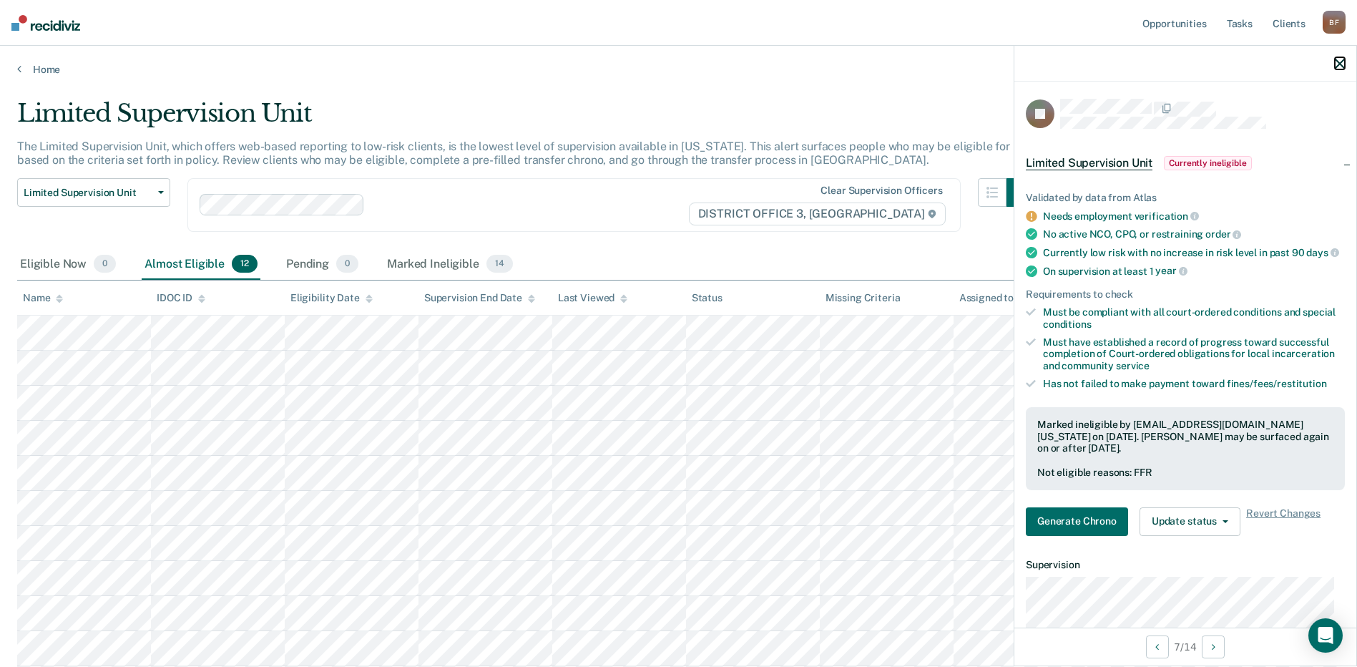
click at [1341, 64] on icon "button" at bounding box center [1340, 64] width 10 height 10
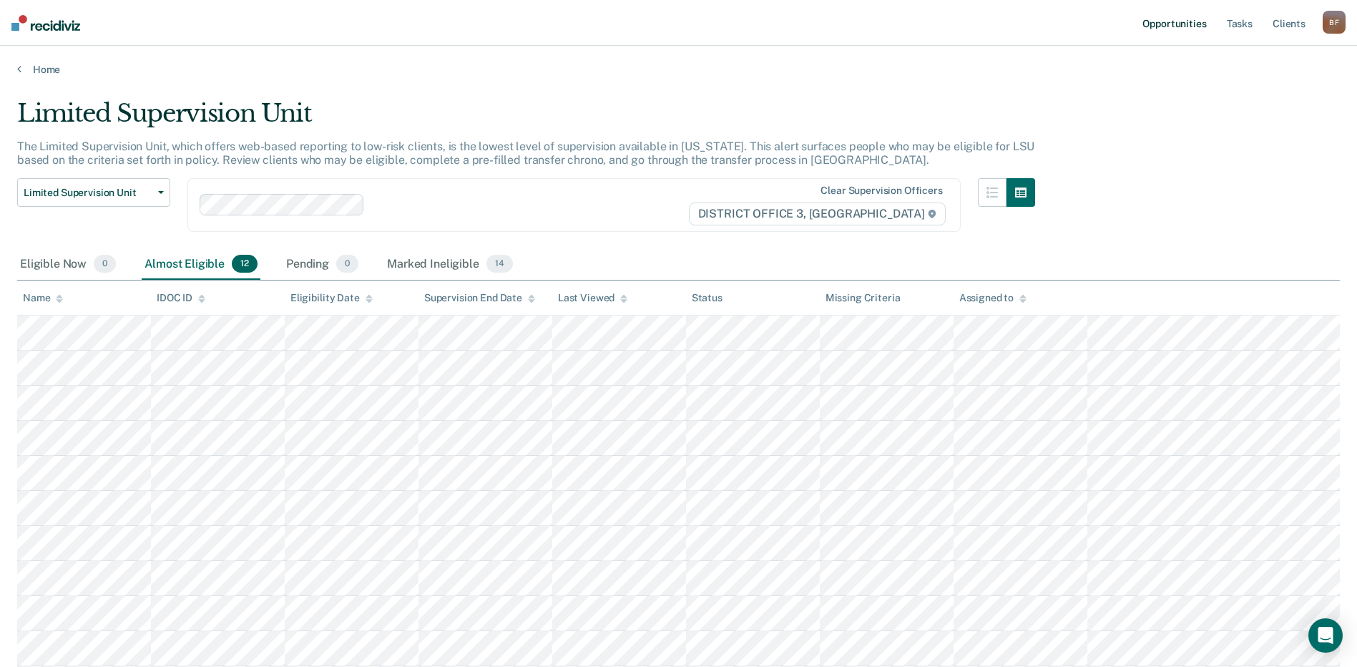
click at [1166, 25] on link "Opportunities" at bounding box center [1174, 23] width 69 height 46
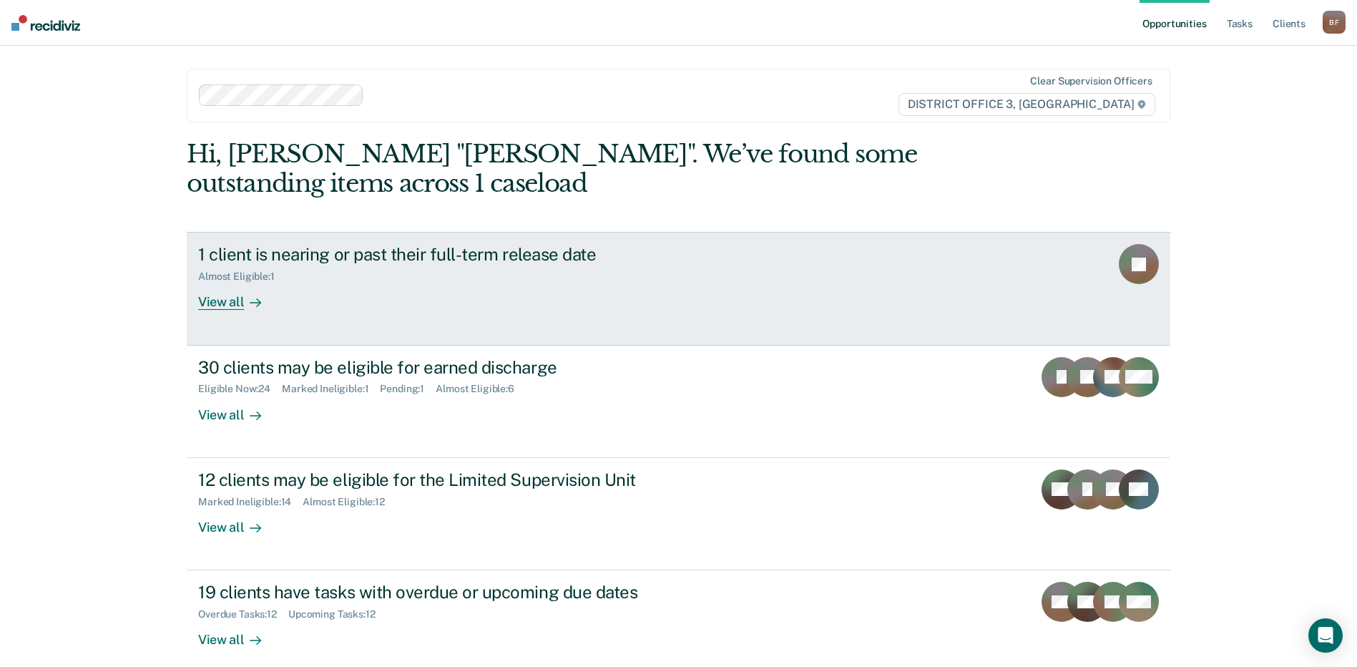
click at [223, 298] on div "View all" at bounding box center [238, 297] width 80 height 28
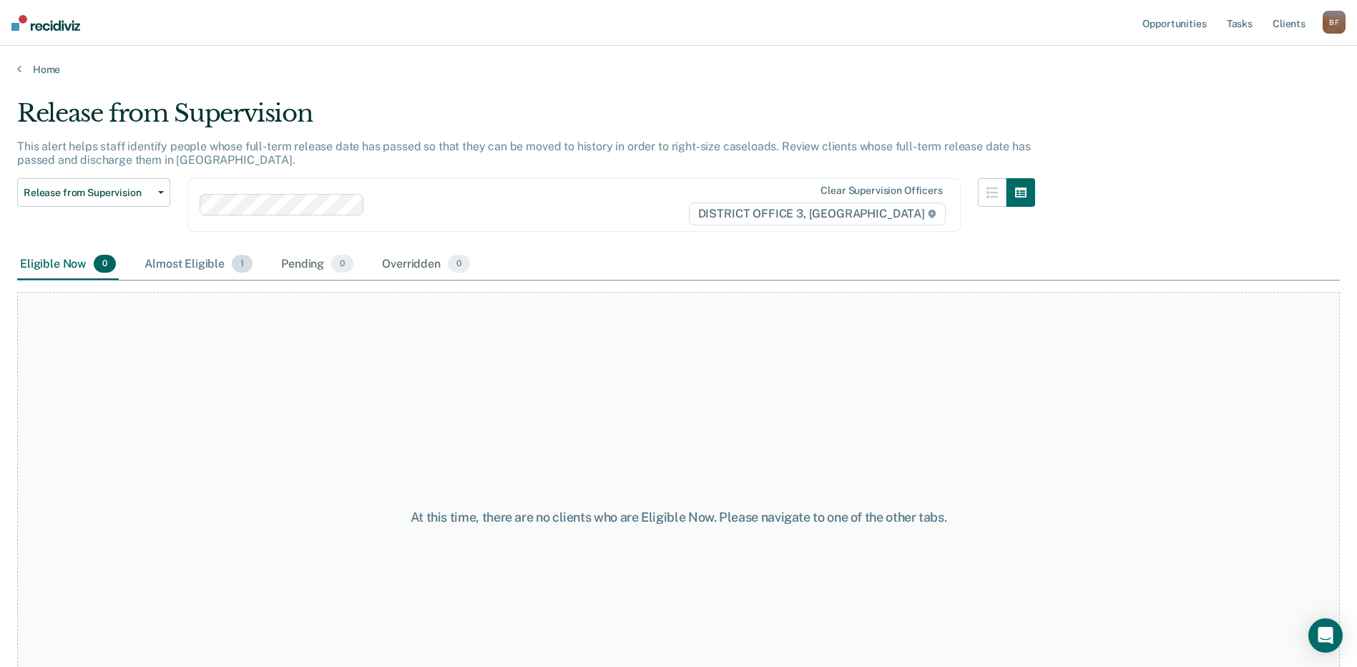
click at [174, 266] on div "Almost Eligible 1" at bounding box center [199, 264] width 114 height 31
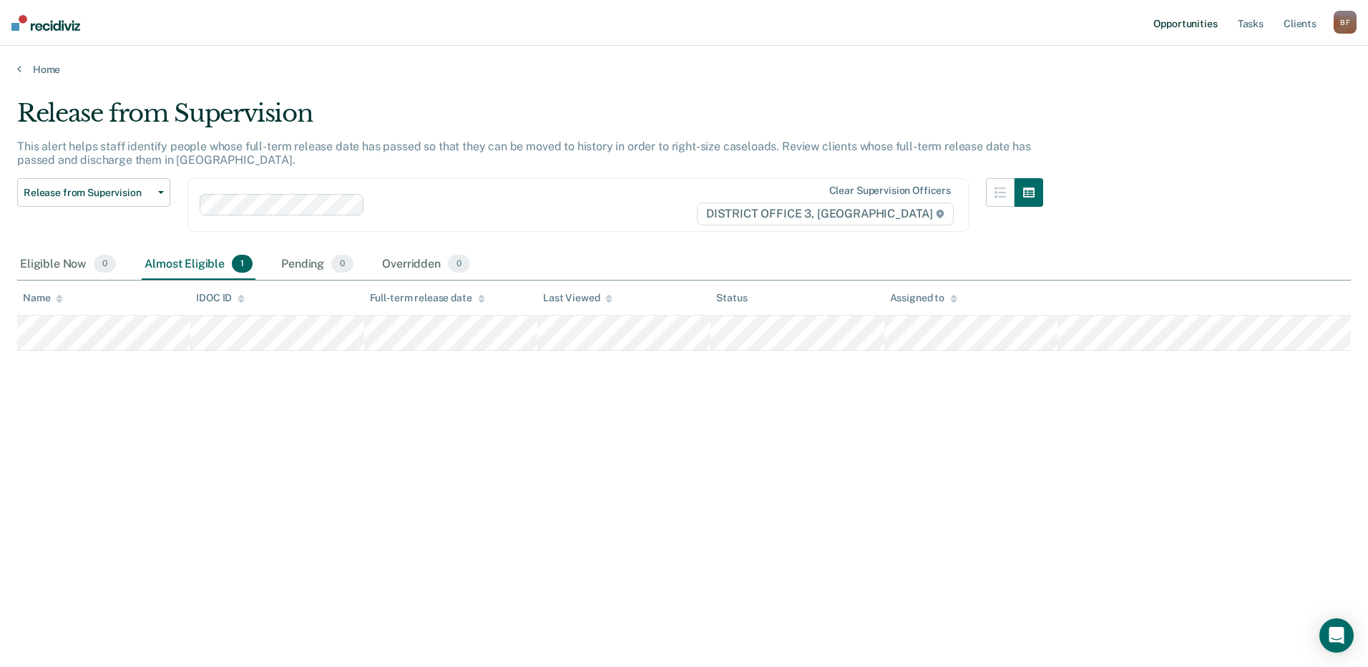
click at [1203, 24] on link "Opportunities" at bounding box center [1184, 23] width 69 height 46
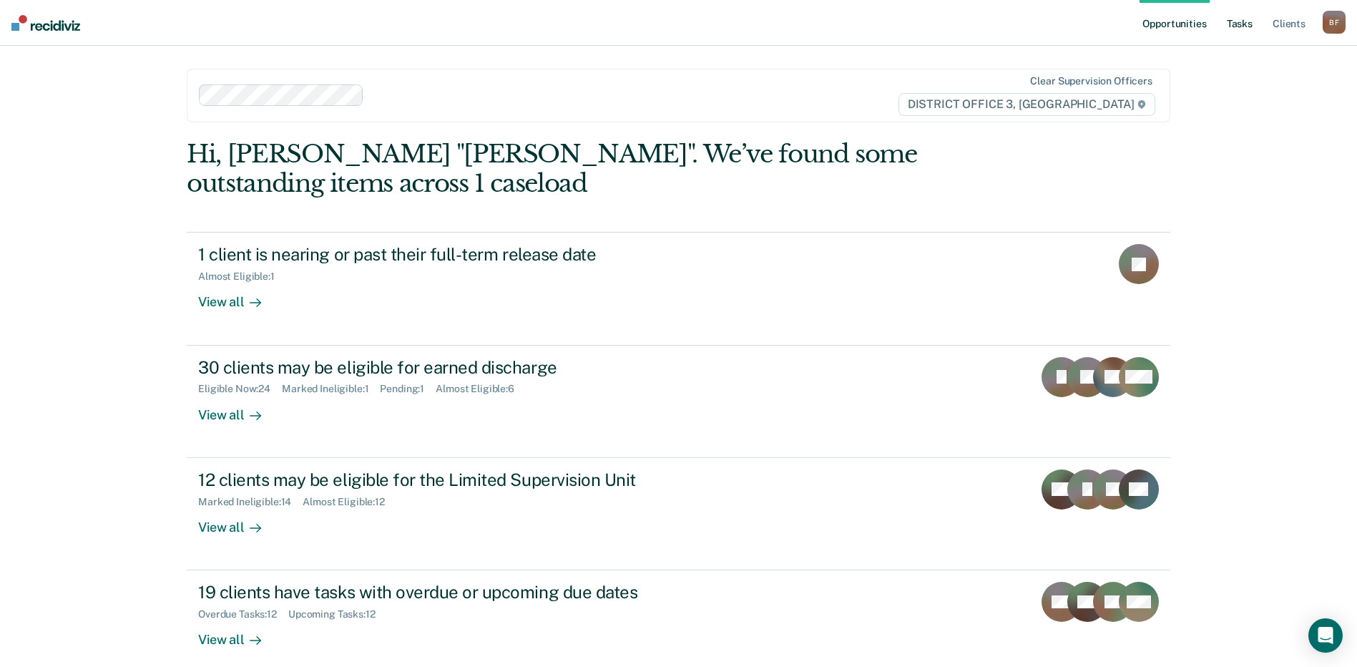
click at [1246, 23] on link "Tasks" at bounding box center [1239, 23] width 31 height 46
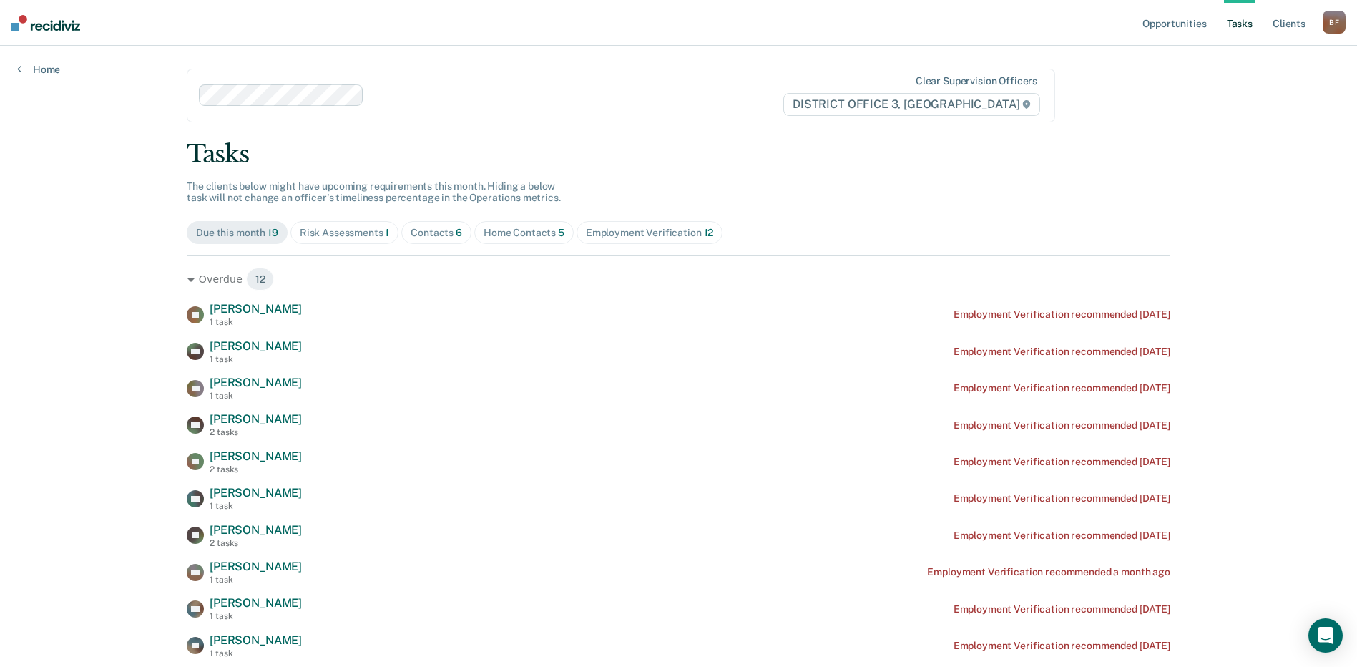
click at [323, 236] on div "Risk Assessments 1" at bounding box center [345, 233] width 90 height 12
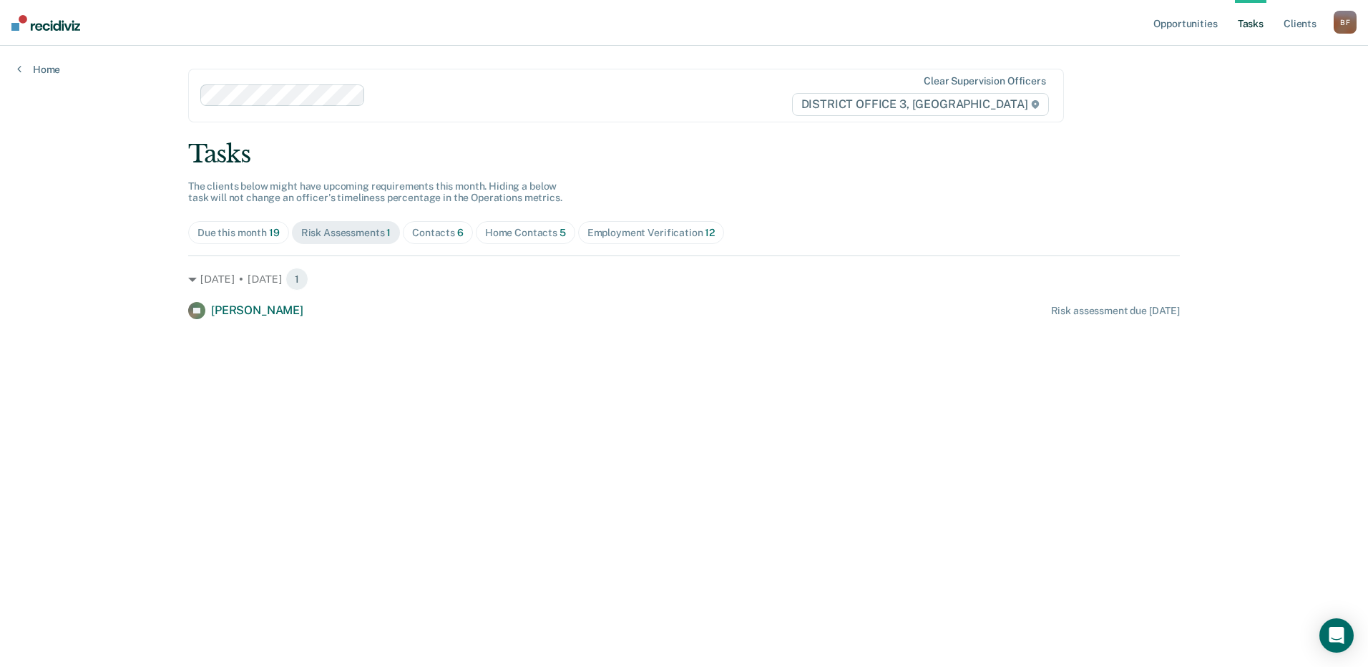
click at [426, 235] on div "Contacts 6" at bounding box center [438, 233] width 52 height 12
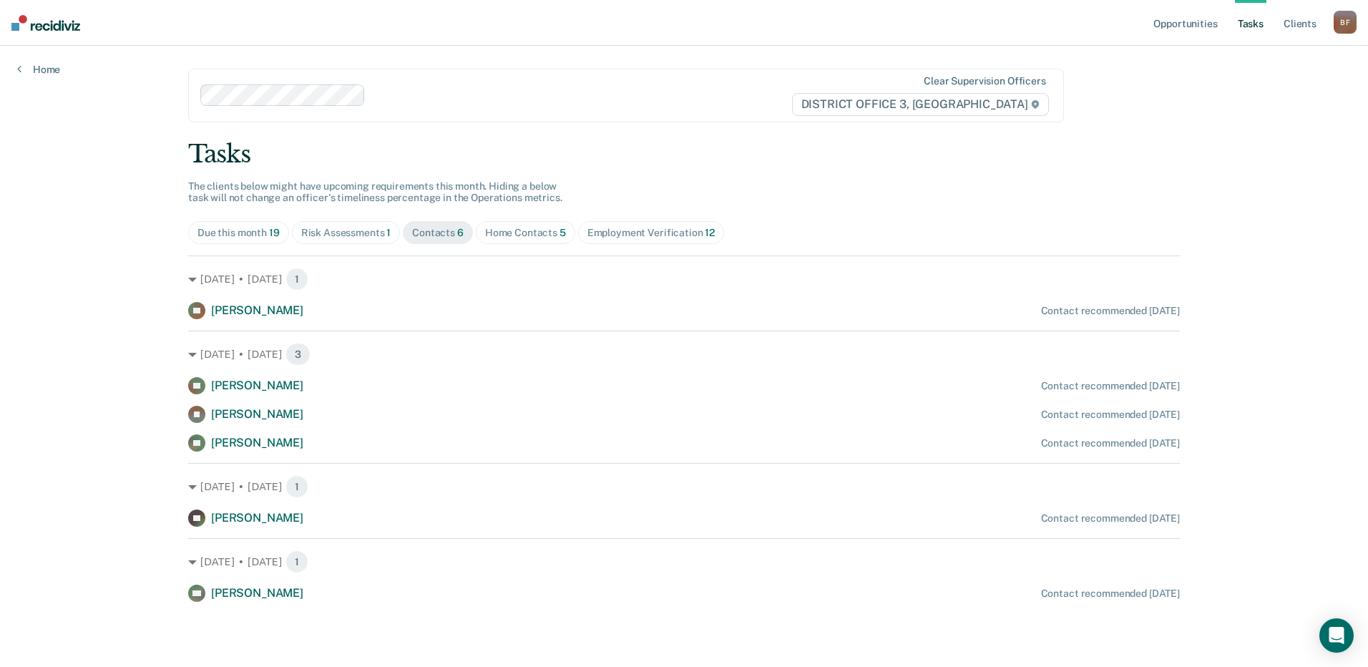
click at [534, 238] on div "Home Contacts 5" at bounding box center [525, 233] width 81 height 12
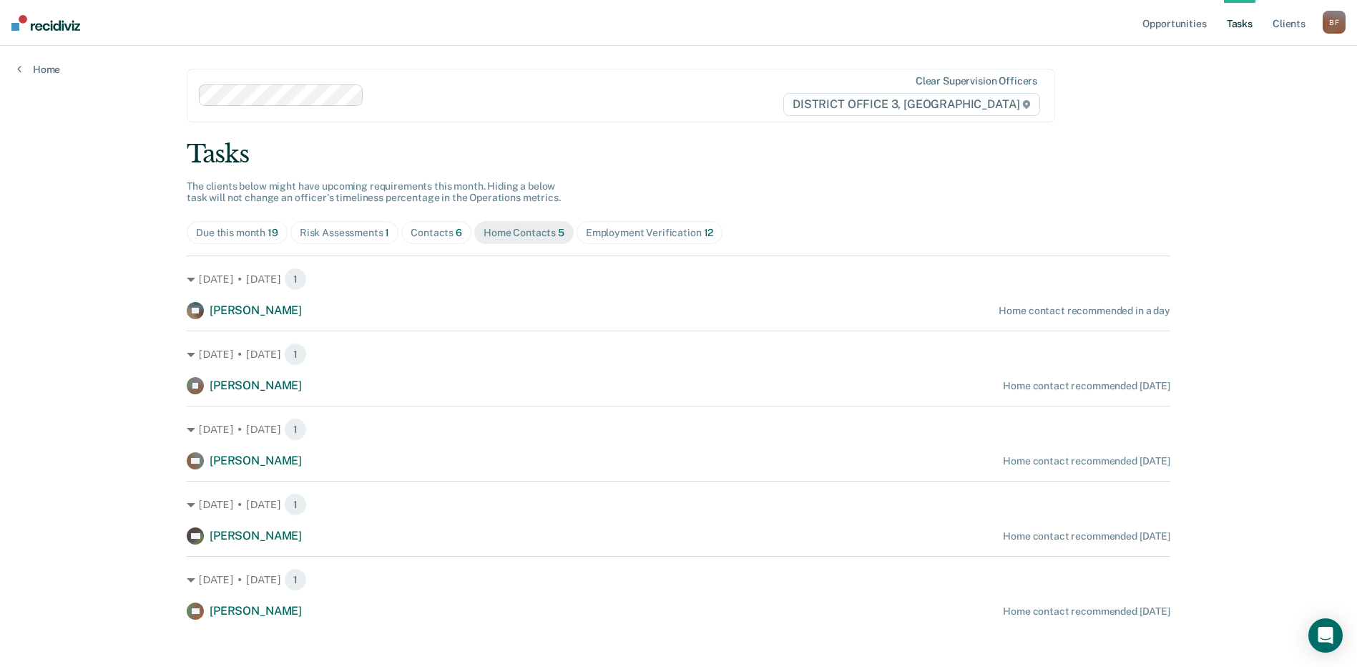
click at [325, 231] on div "Risk Assessments 1" at bounding box center [345, 233] width 90 height 12
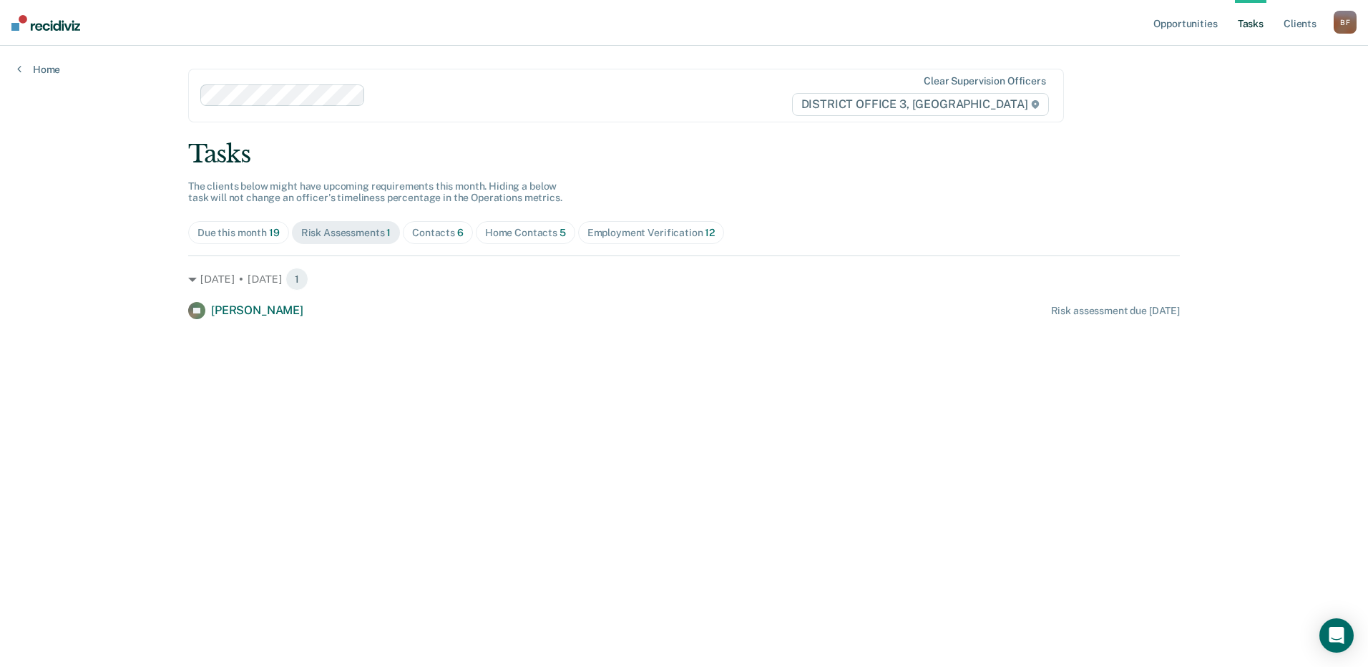
click at [435, 230] on div "Contacts 6" at bounding box center [438, 233] width 52 height 12
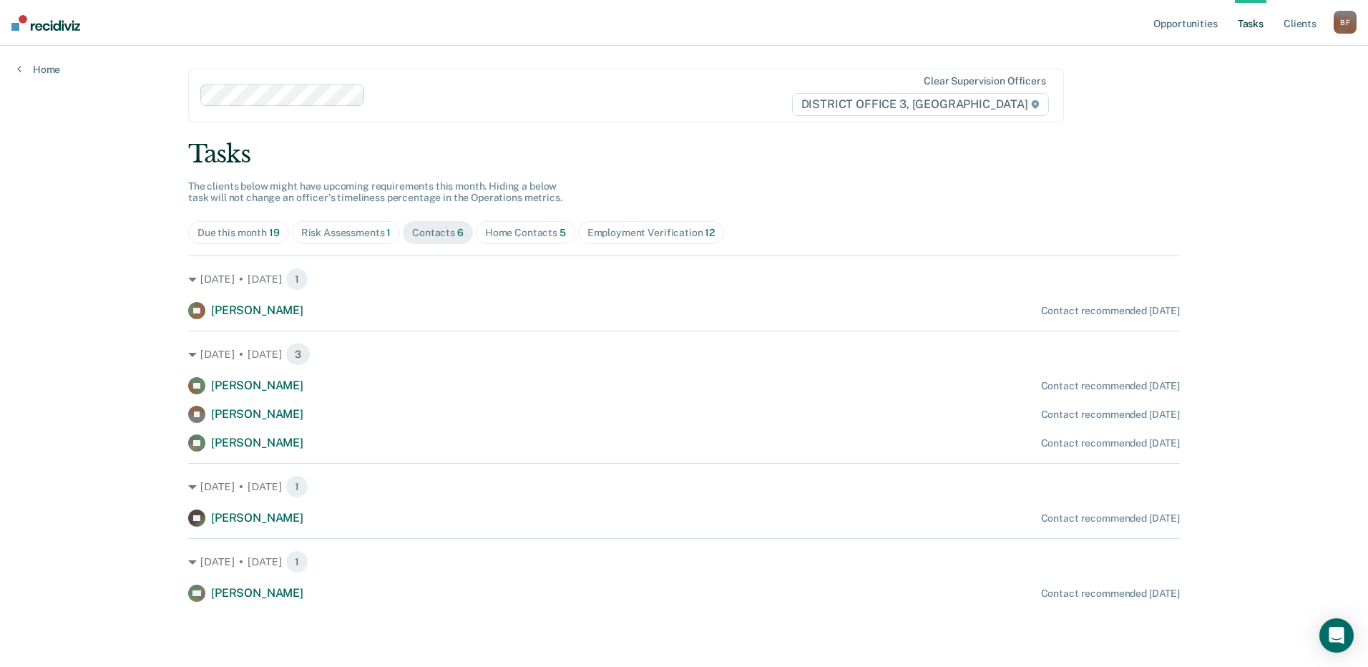
click at [514, 234] on div "Home Contacts 5" at bounding box center [525, 233] width 81 height 12
